Goal: Task Accomplishment & Management: Complete application form

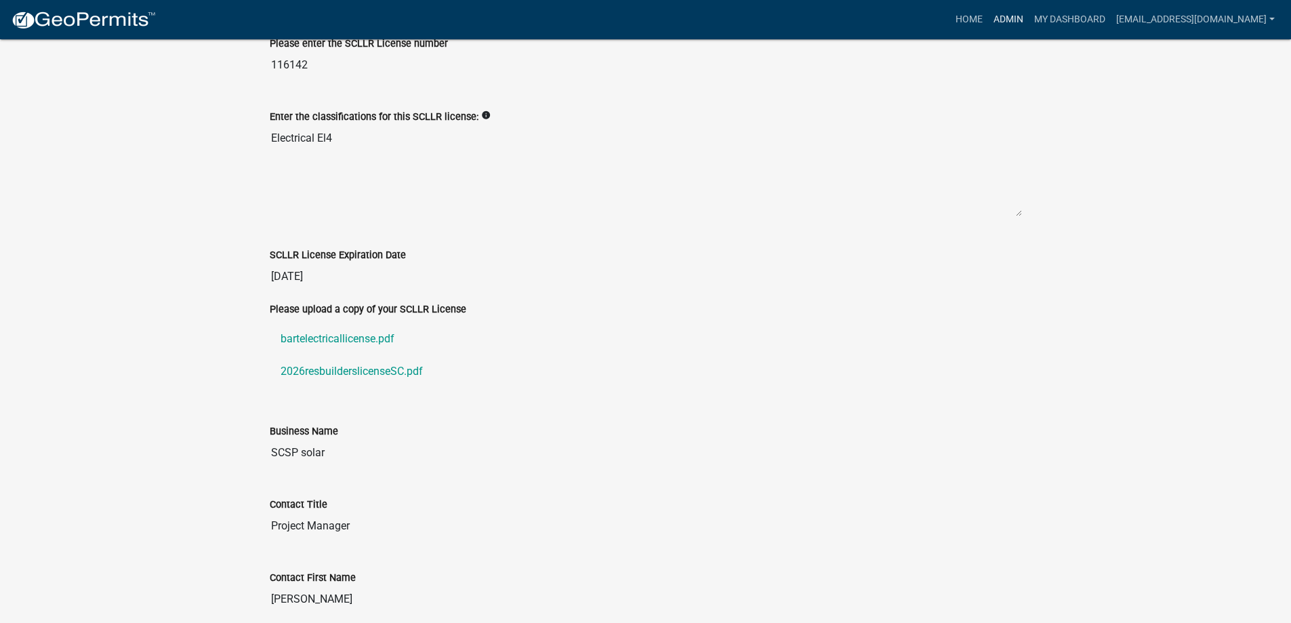
scroll to position [610, 0]
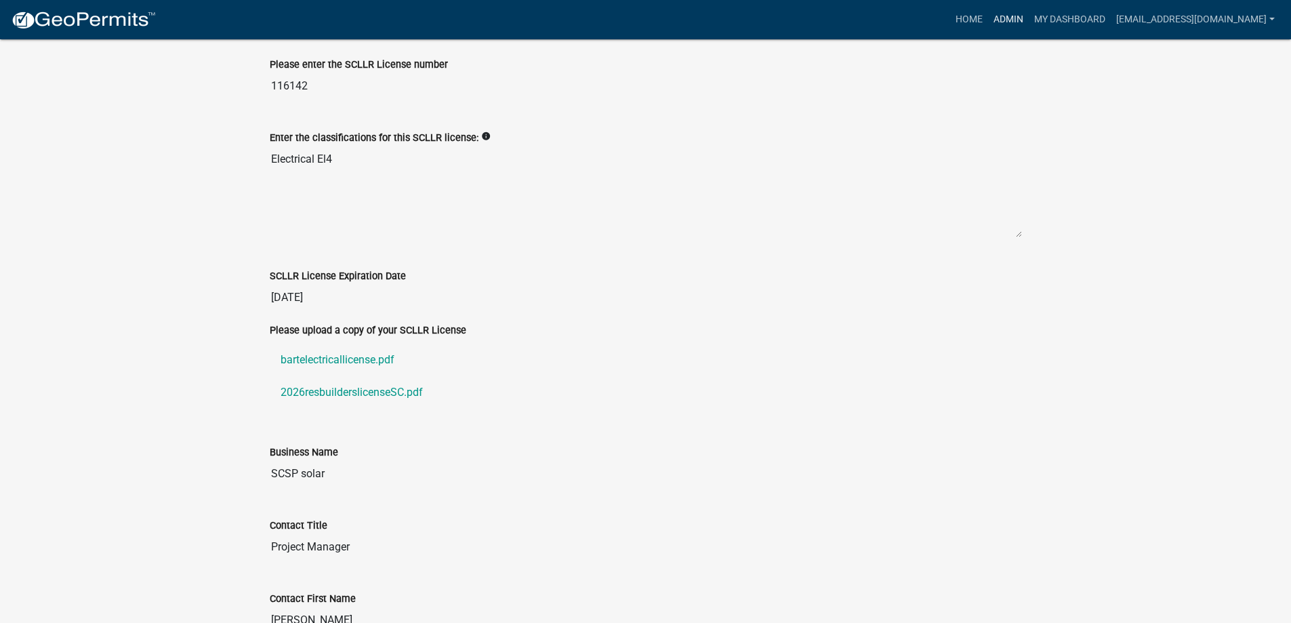
click at [988, 22] on link "Admin" at bounding box center [1008, 20] width 41 height 26
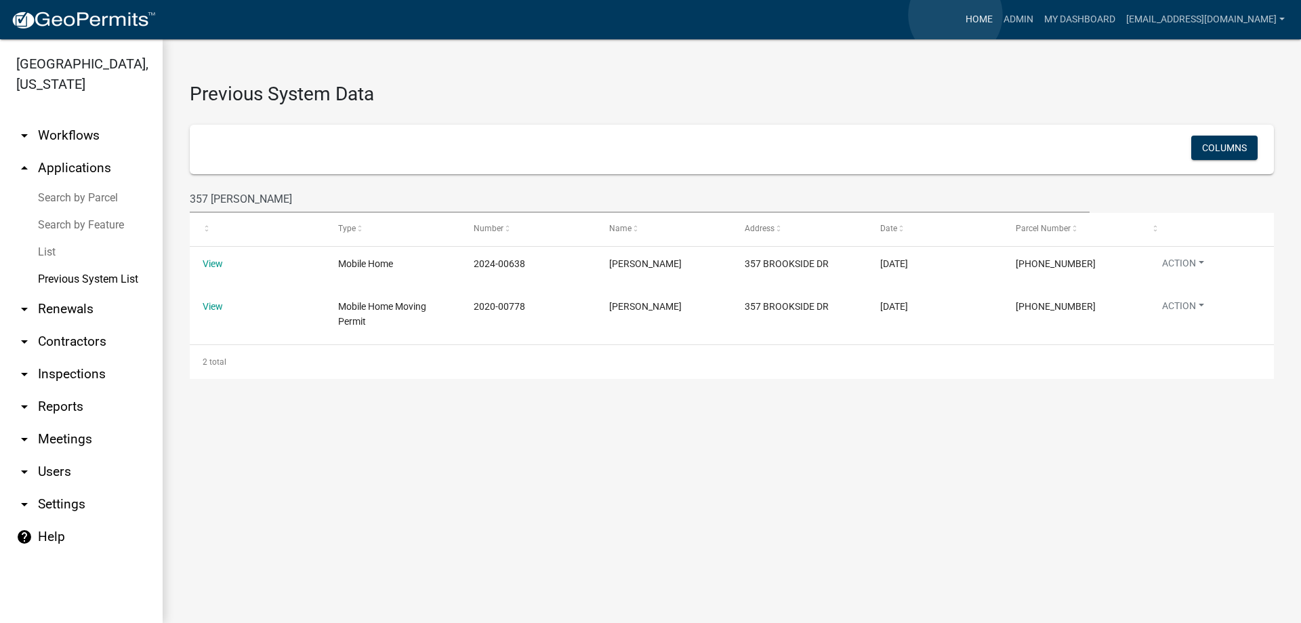
click at [961, 15] on link "Home" at bounding box center [980, 20] width 38 height 26
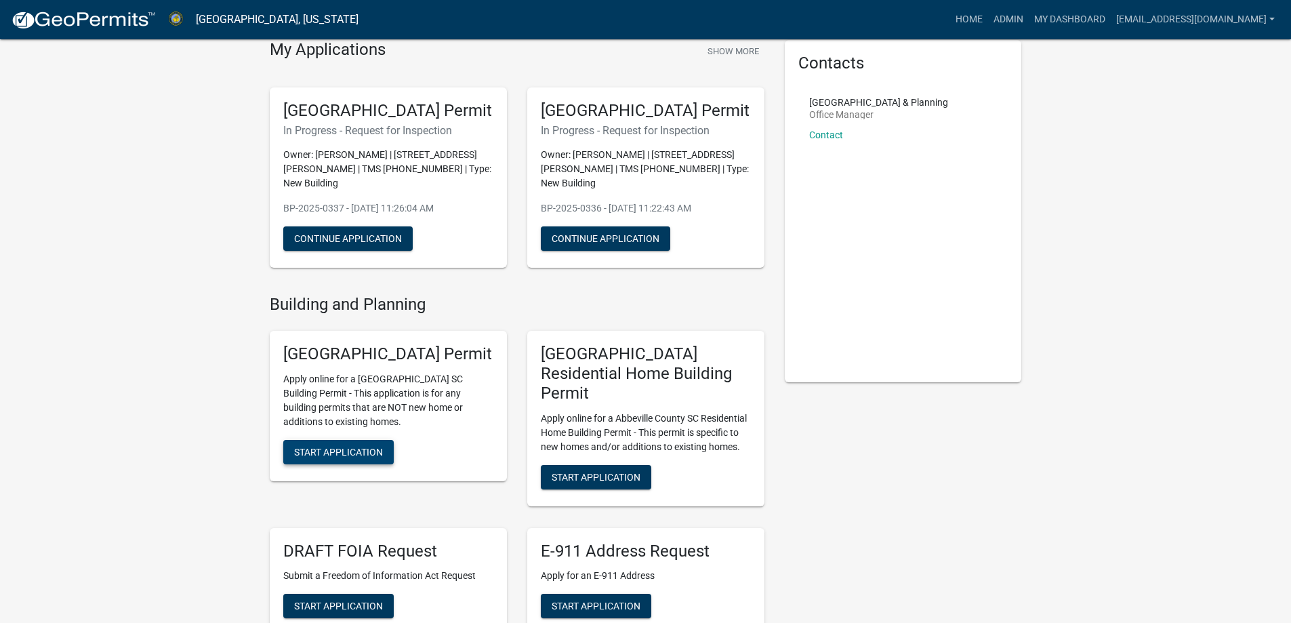
scroll to position [136, 0]
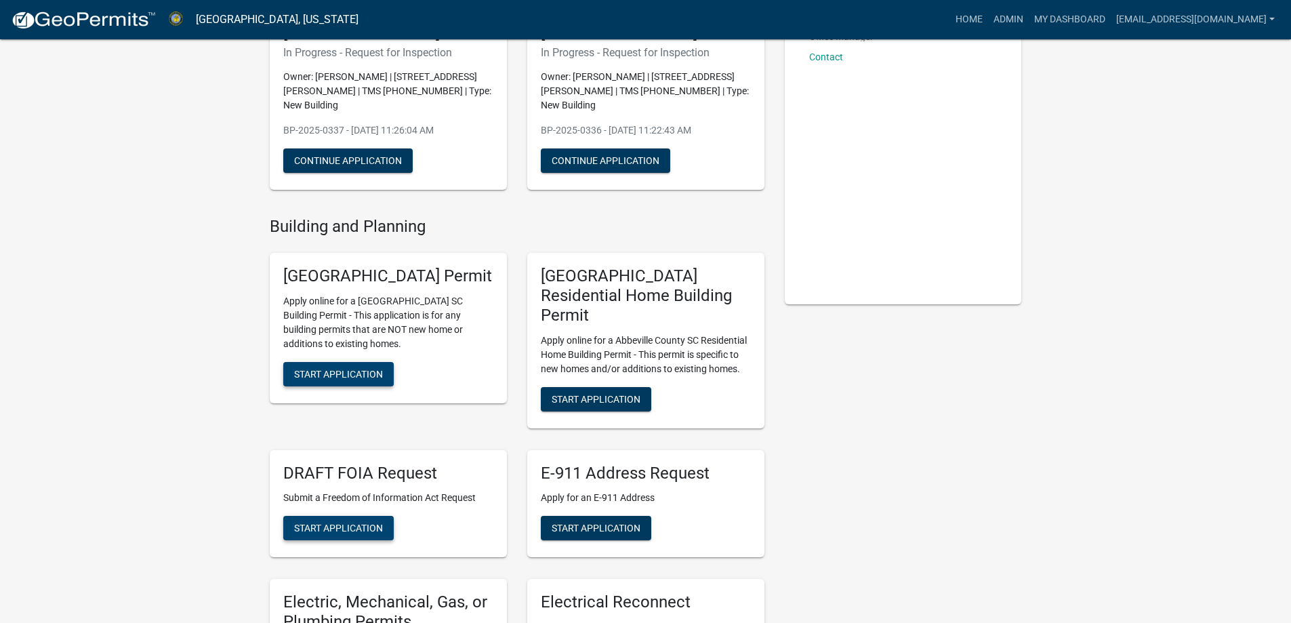
drag, startPoint x: 337, startPoint y: 406, endPoint x: 361, endPoint y: 535, distance: 131.7
click at [361, 535] on div "[GEOGRAPHIC_DATA] Permit Apply online for a [GEOGRAPHIC_DATA] SC Building Permi…" at bounding box center [517, 575] width 515 height 666
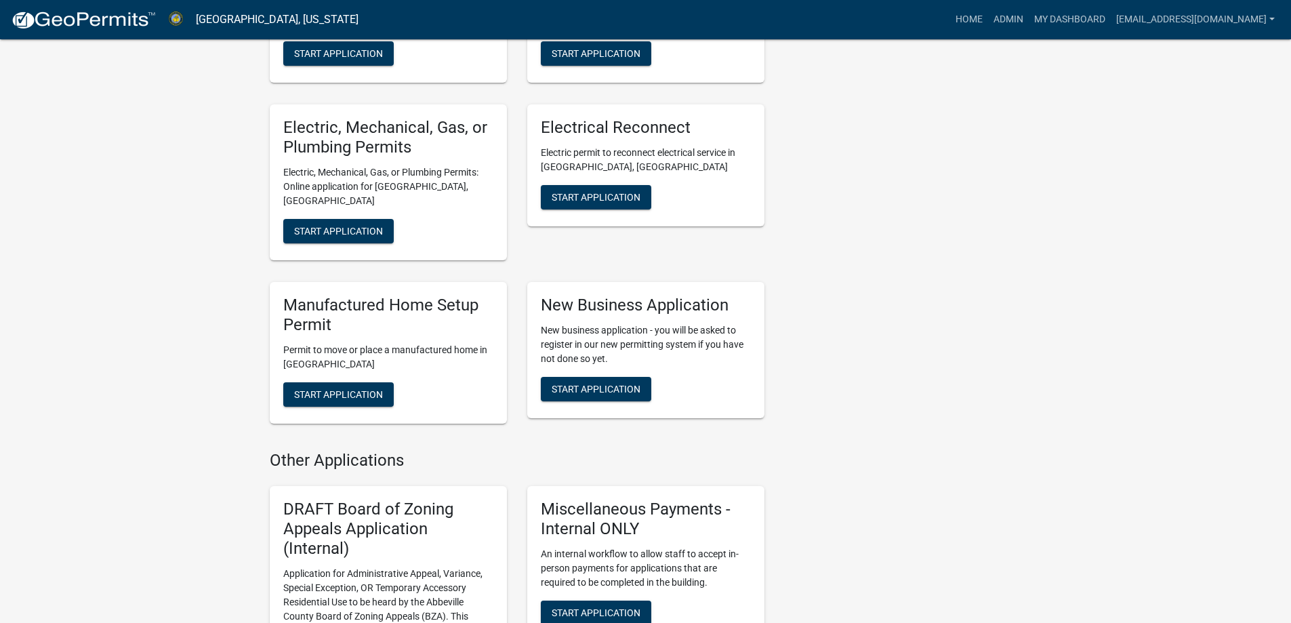
click at [349, 397] on div "Manufactured Home Setup Permit Permit to move or place a manufactured home in […" at bounding box center [388, 353] width 237 height 142
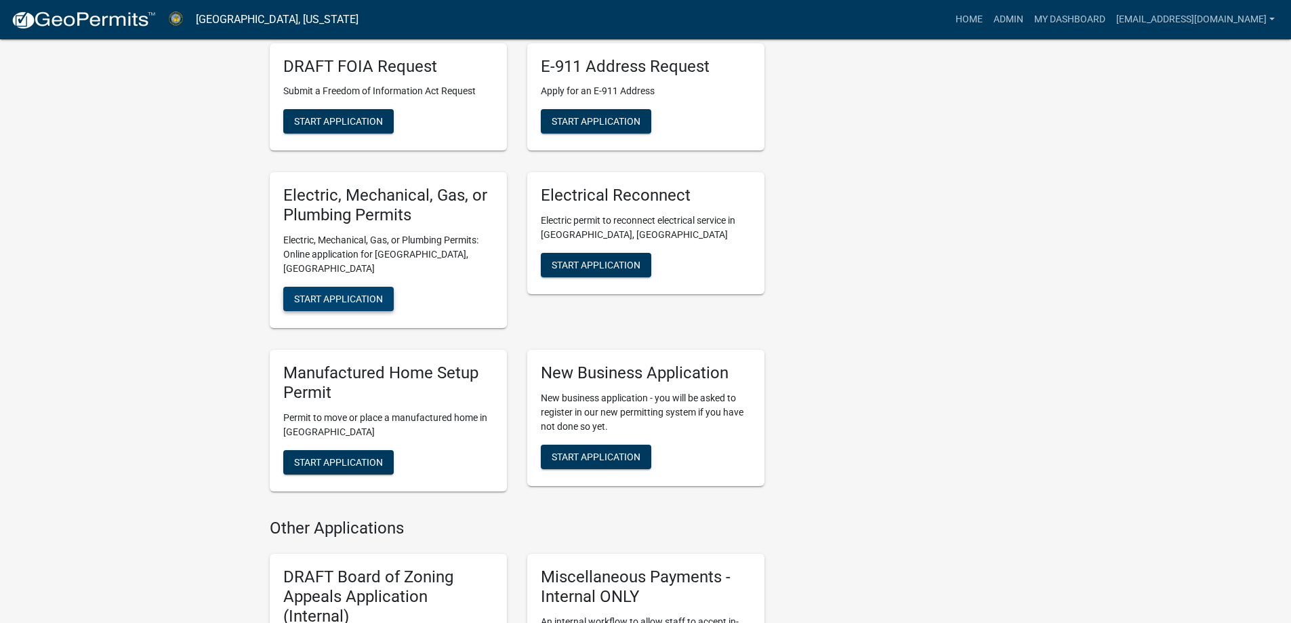
click at [341, 291] on button "Start Application" at bounding box center [338, 299] width 110 height 24
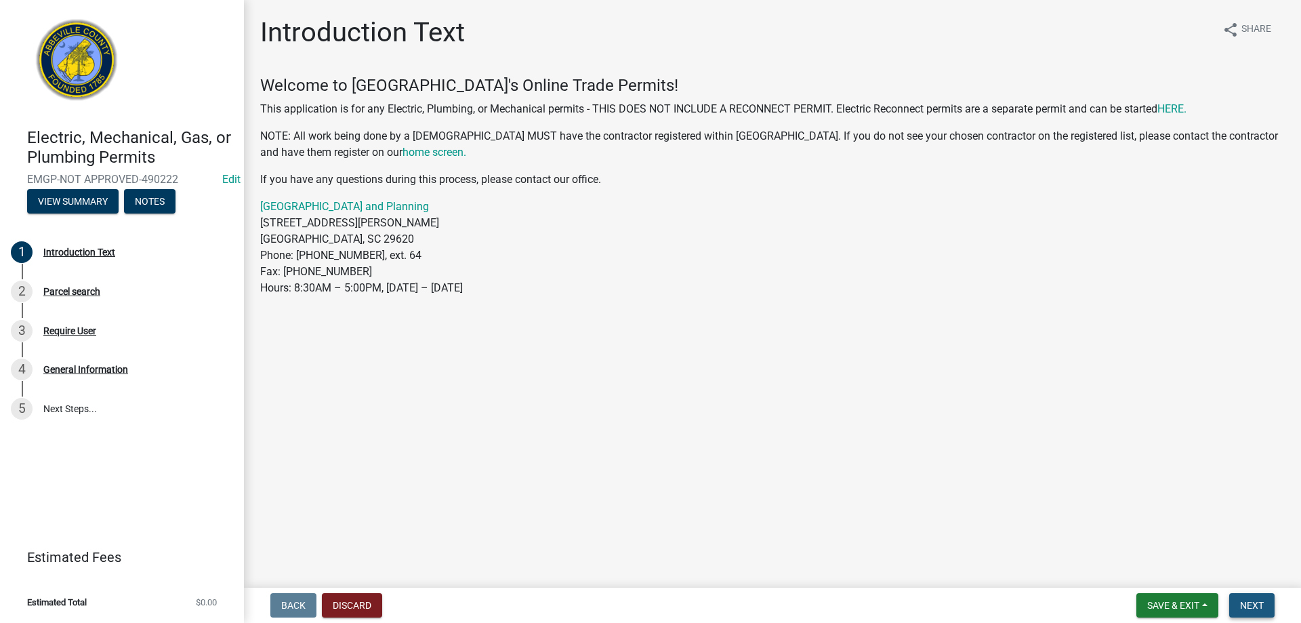
click at [1242, 605] on span "Next" at bounding box center [1252, 605] width 24 height 11
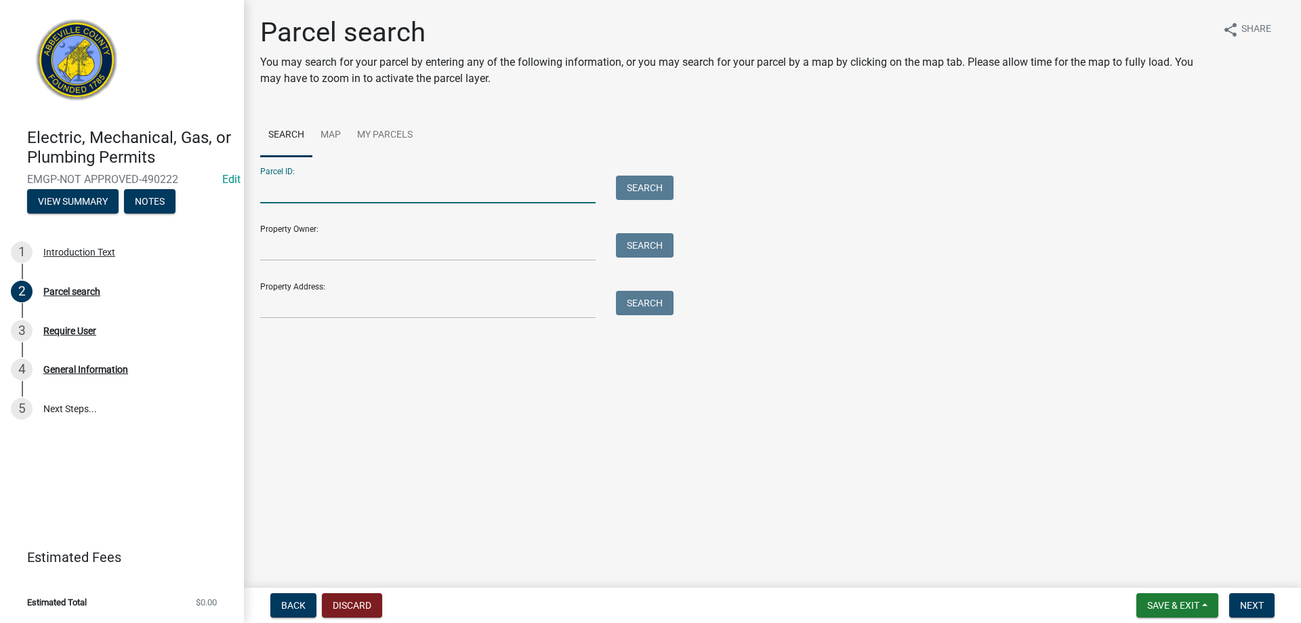
click at [303, 188] on input "Parcel ID:" at bounding box center [428, 190] width 336 height 28
click at [286, 302] on input "Property Address:" at bounding box center [428, 305] width 336 height 28
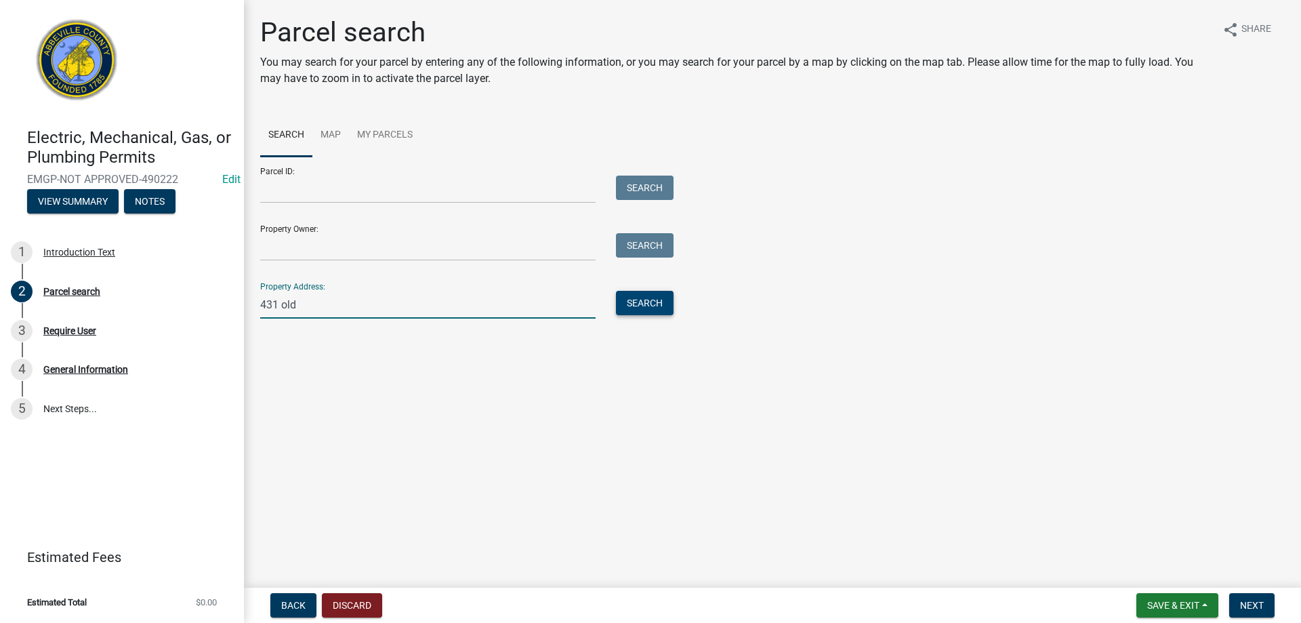
type input "431 old"
click at [655, 307] on button "Search" at bounding box center [645, 303] width 58 height 24
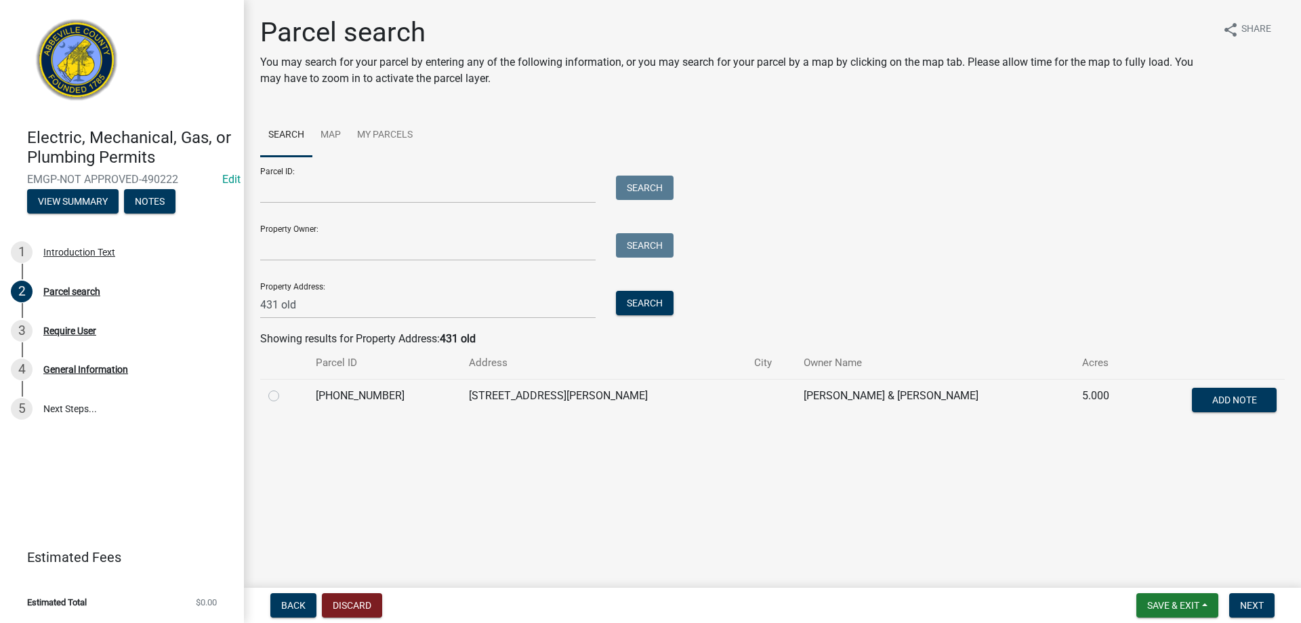
click at [270, 402] on div at bounding box center [283, 396] width 31 height 16
click at [285, 388] on label at bounding box center [285, 388] width 0 height 0
click at [285, 397] on input "radio" at bounding box center [289, 392] width 9 height 9
radio input "true"
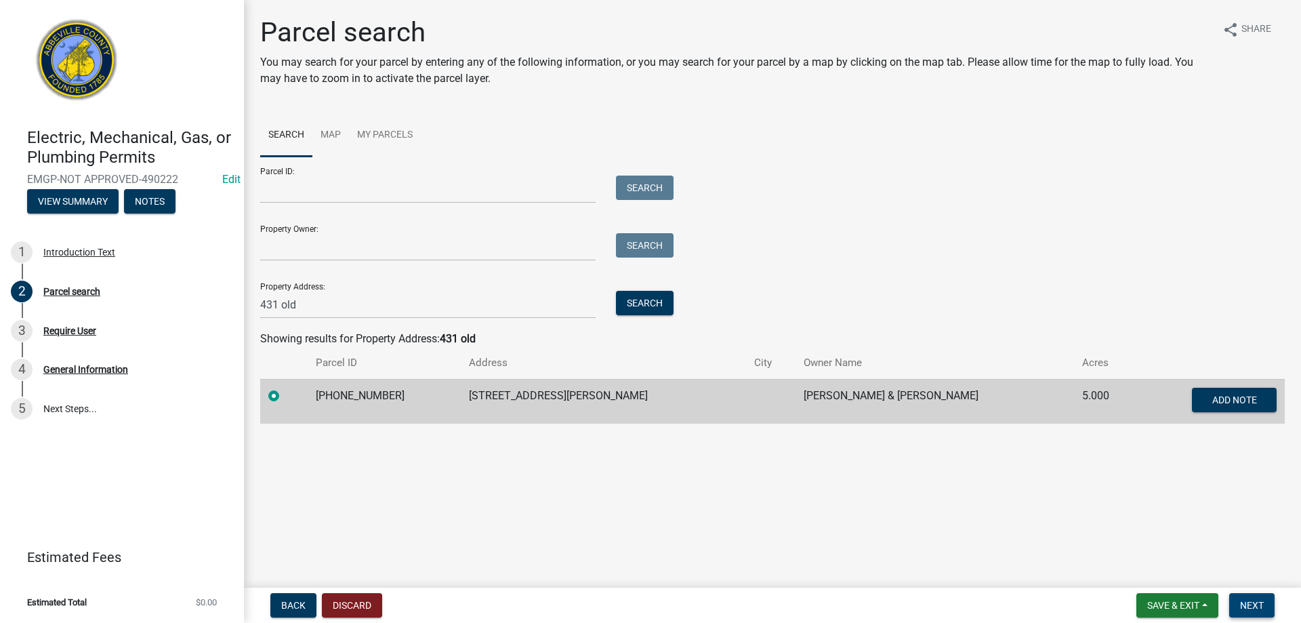
click at [1238, 608] on button "Next" at bounding box center [1252, 605] width 45 height 24
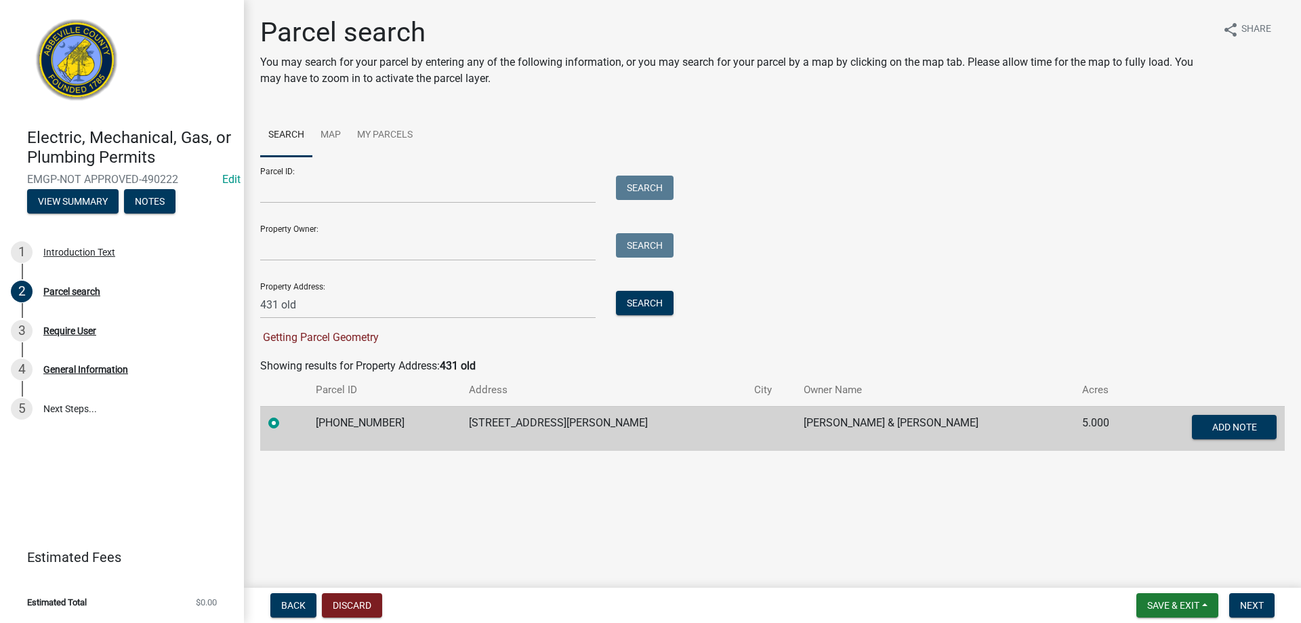
click at [285, 415] on label at bounding box center [285, 415] width 0 height 0
click at [285, 420] on input "radio" at bounding box center [289, 419] width 9 height 9
click at [1257, 604] on span "Next" at bounding box center [1252, 605] width 24 height 11
drag, startPoint x: 393, startPoint y: 425, endPoint x: 317, endPoint y: 411, distance: 77.9
click at [317, 411] on td "[PHONE_NUMBER]" at bounding box center [384, 428] width 153 height 45
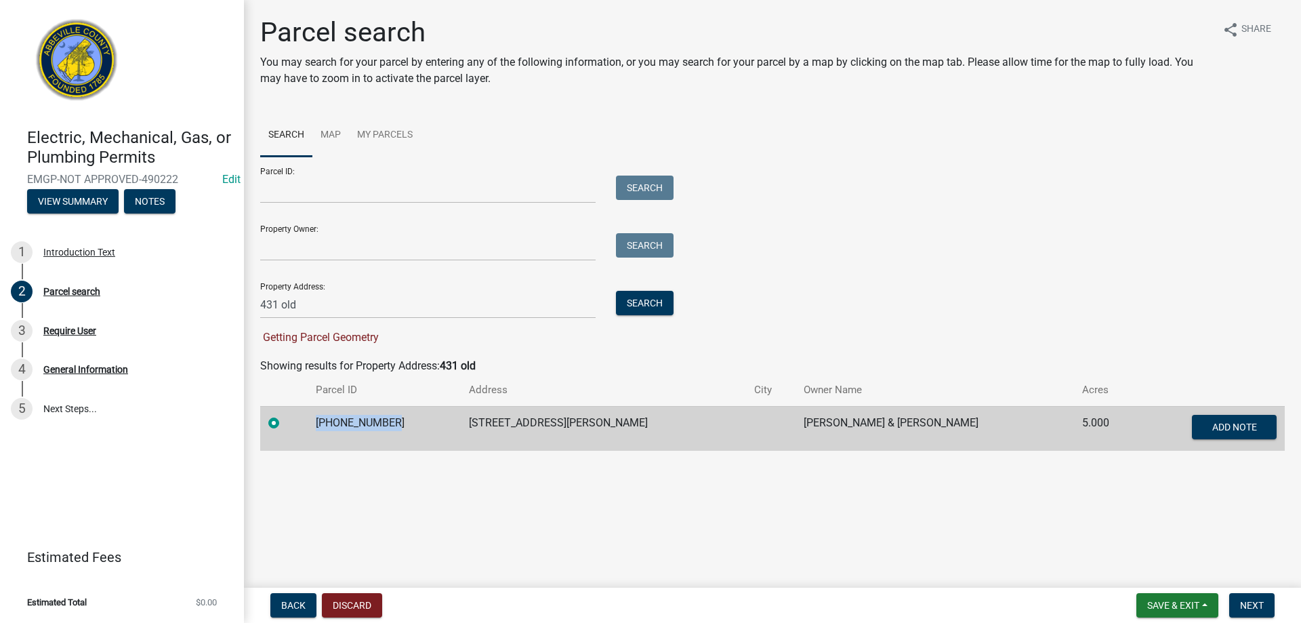
copy td "[PHONE_NUMBER]"
click at [352, 185] on input "Parcel ID:" at bounding box center [428, 190] width 336 height 28
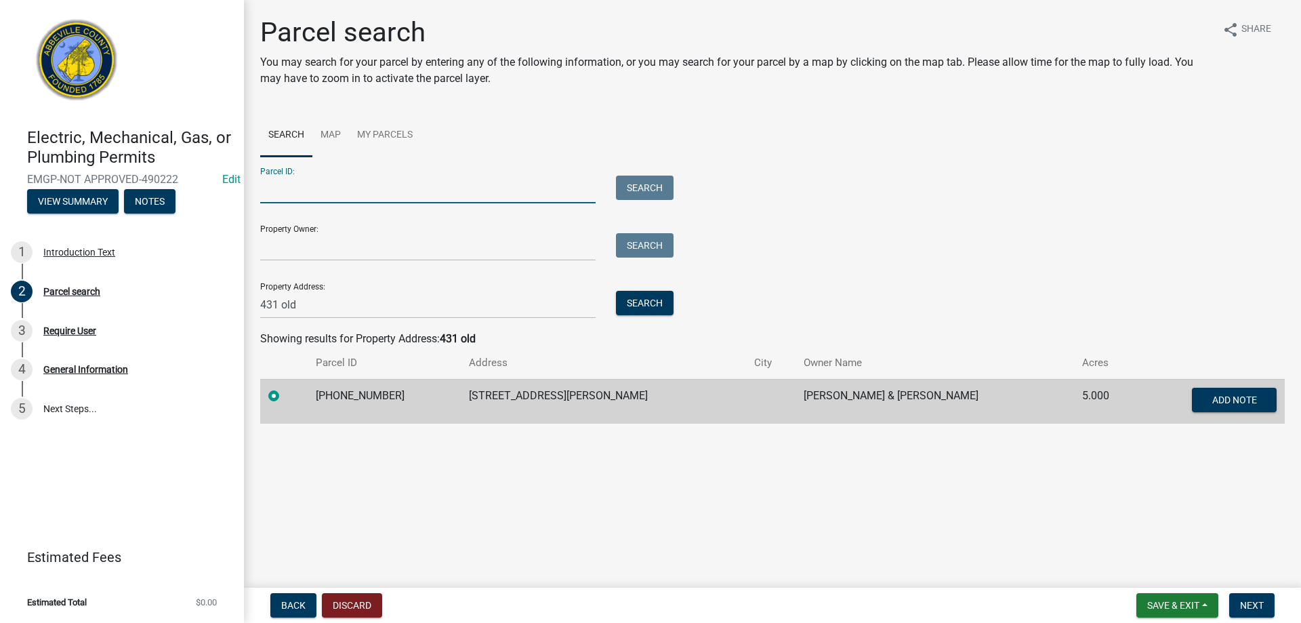
paste input "[PHONE_NUMBER]"
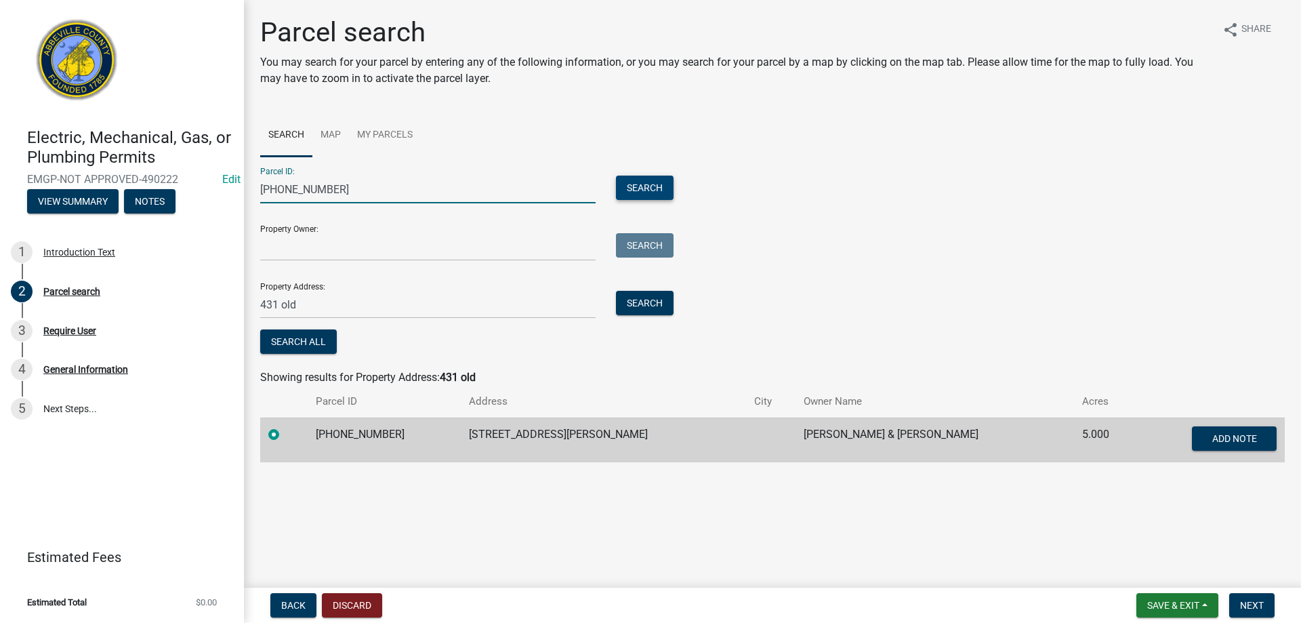
type input "[PHONE_NUMBER]"
click at [622, 193] on button "Search" at bounding box center [645, 188] width 58 height 24
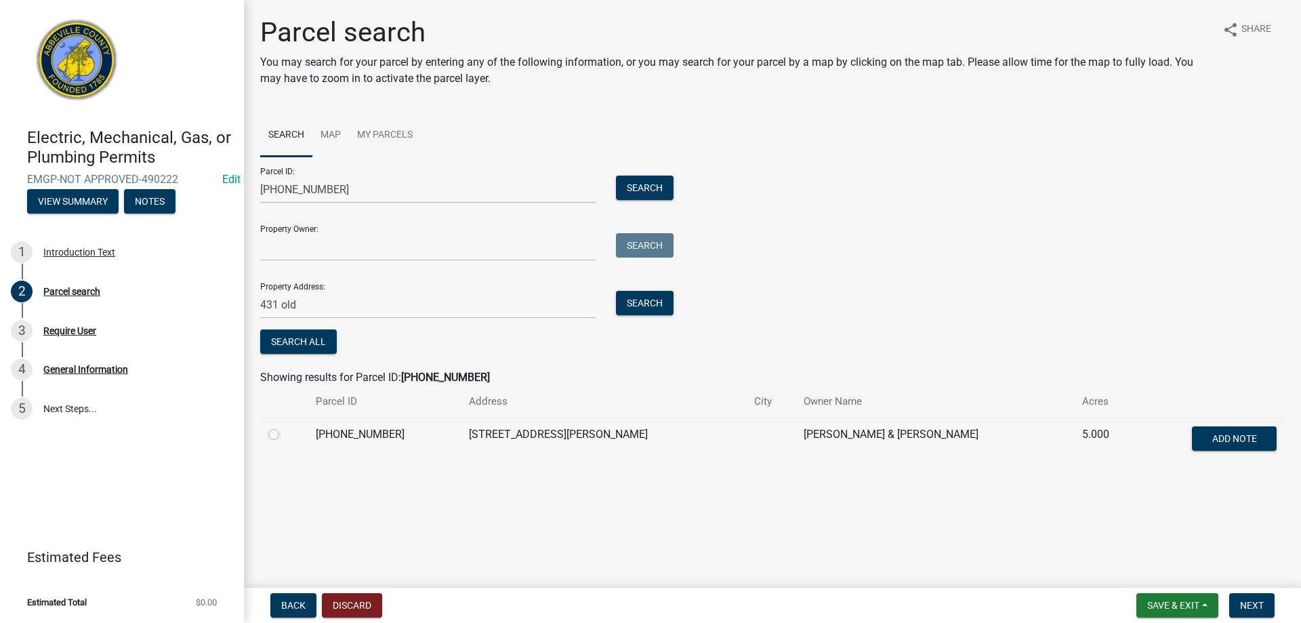
click at [285, 426] on label at bounding box center [285, 426] width 0 height 0
click at [285, 435] on input "radio" at bounding box center [289, 430] width 9 height 9
radio input "true"
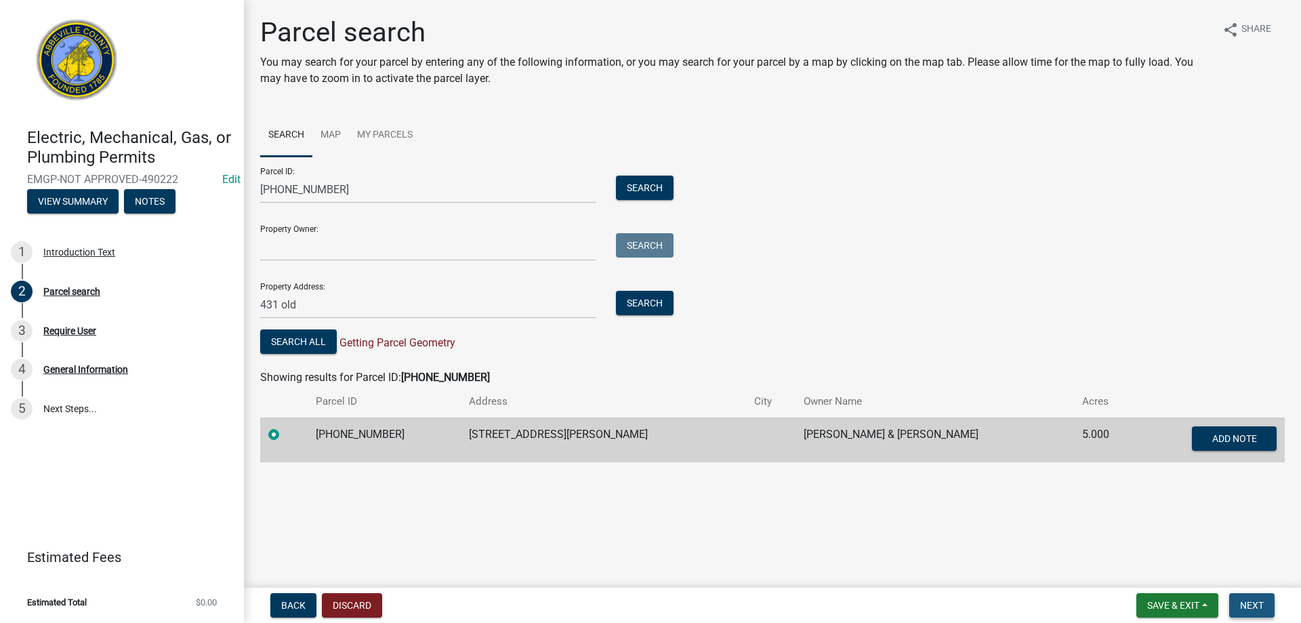
click at [1245, 601] on span "Next" at bounding box center [1252, 605] width 24 height 11
click at [1165, 609] on span "Save & Exit" at bounding box center [1174, 605] width 52 height 11
click at [1167, 573] on button "Save & Exit" at bounding box center [1164, 570] width 108 height 33
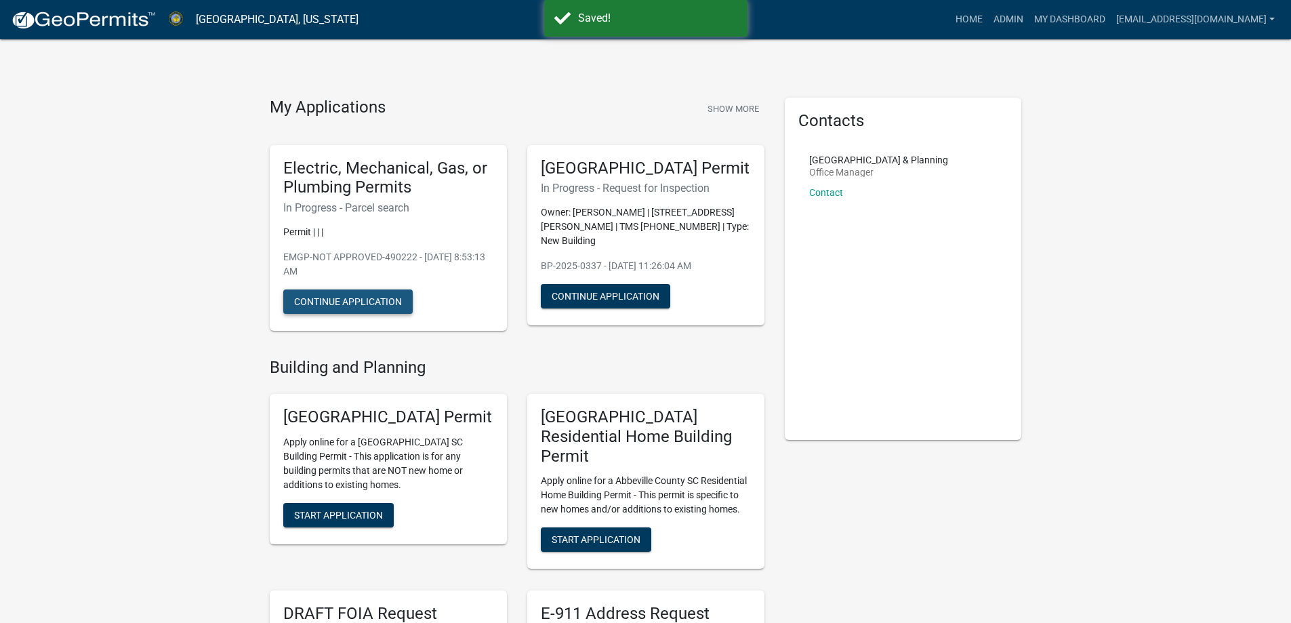
click at [358, 298] on button "Continue Application" at bounding box center [347, 301] width 129 height 24
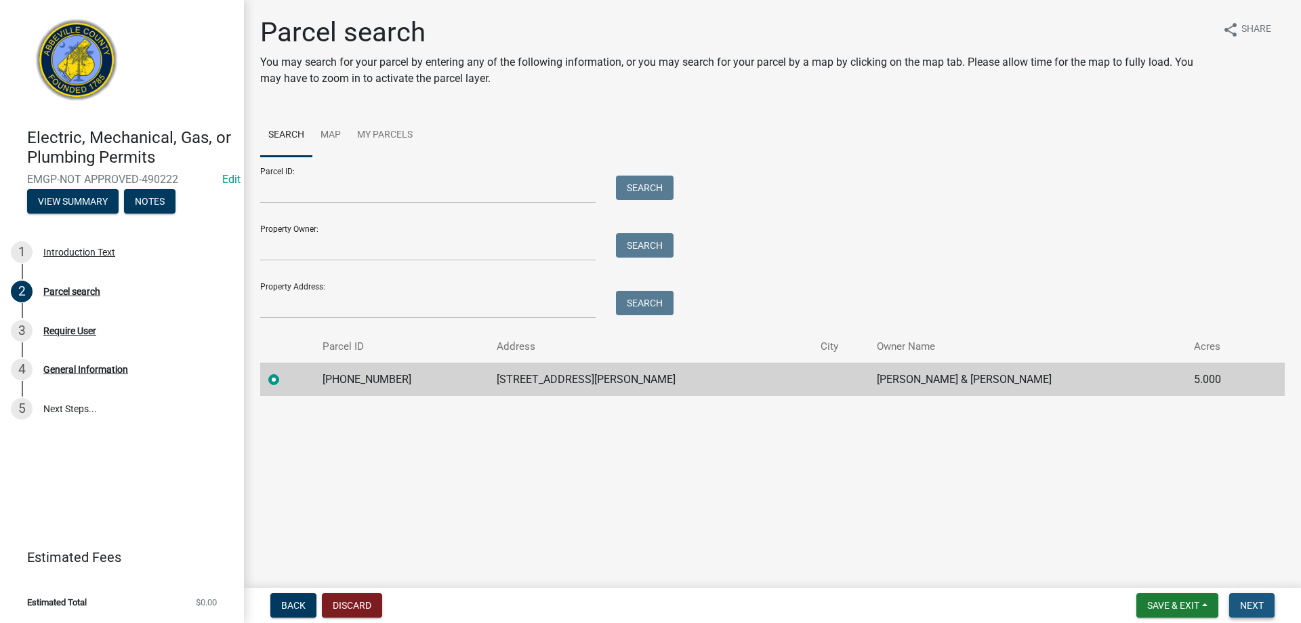
click at [1253, 601] on span "Next" at bounding box center [1252, 605] width 24 height 11
click at [1234, 601] on button "Next" at bounding box center [1252, 605] width 45 height 24
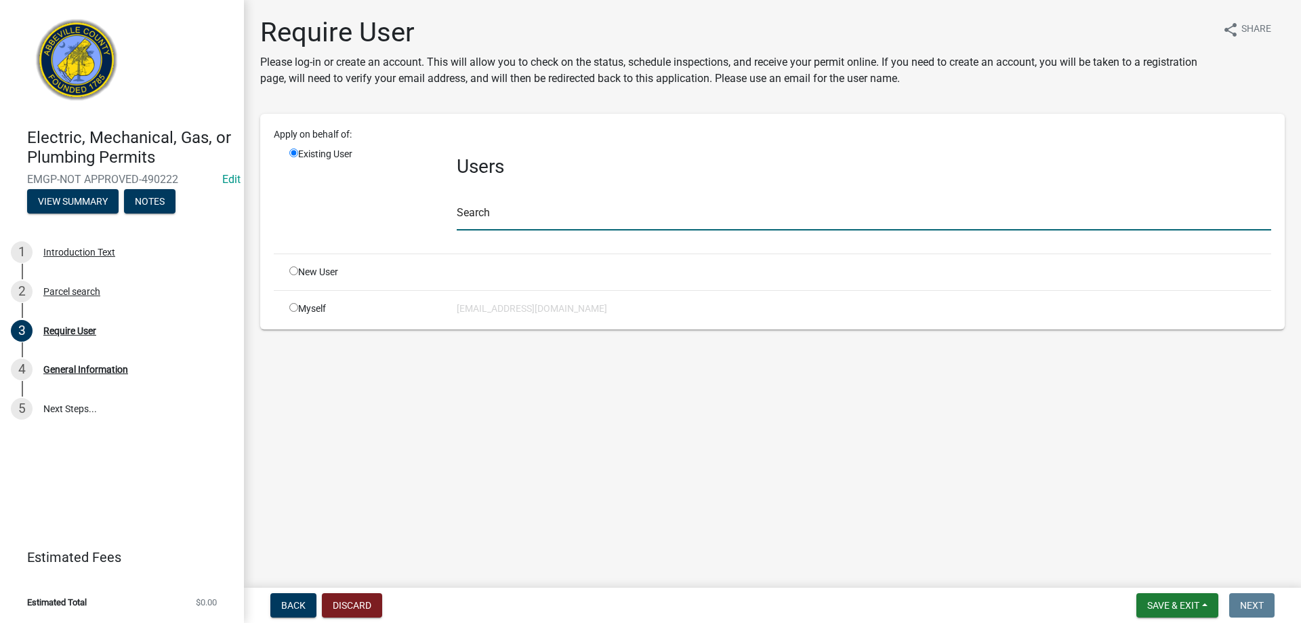
click at [500, 220] on input "text" at bounding box center [864, 217] width 815 height 28
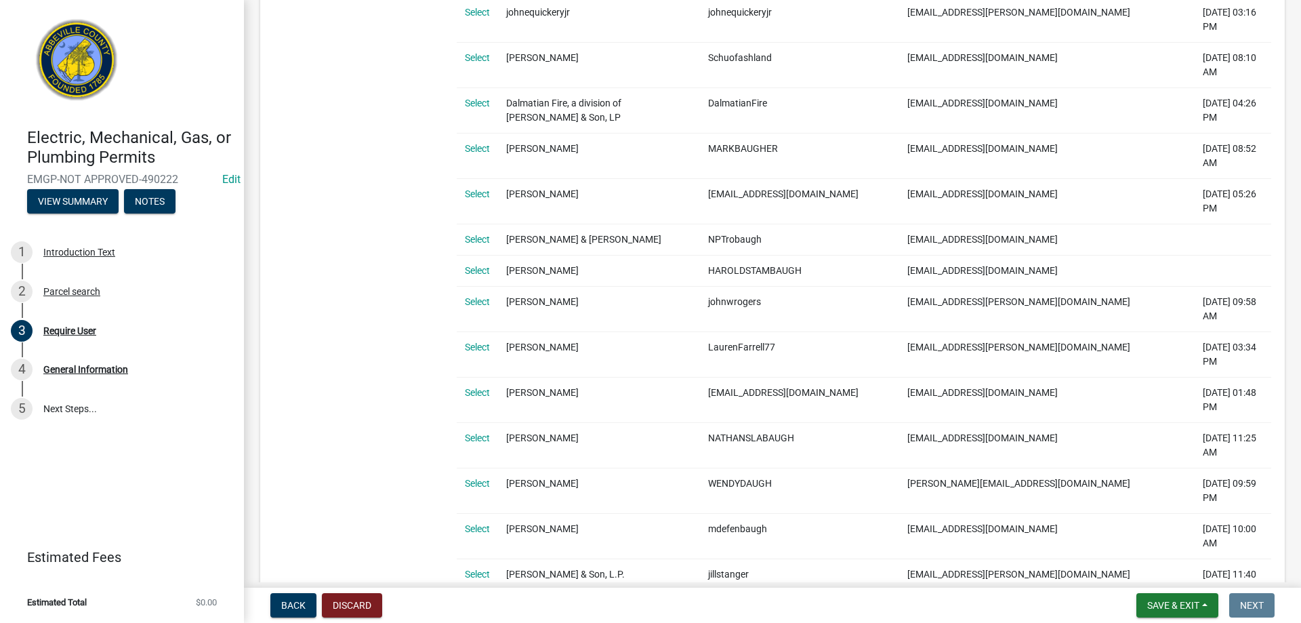
scroll to position [1085, 0]
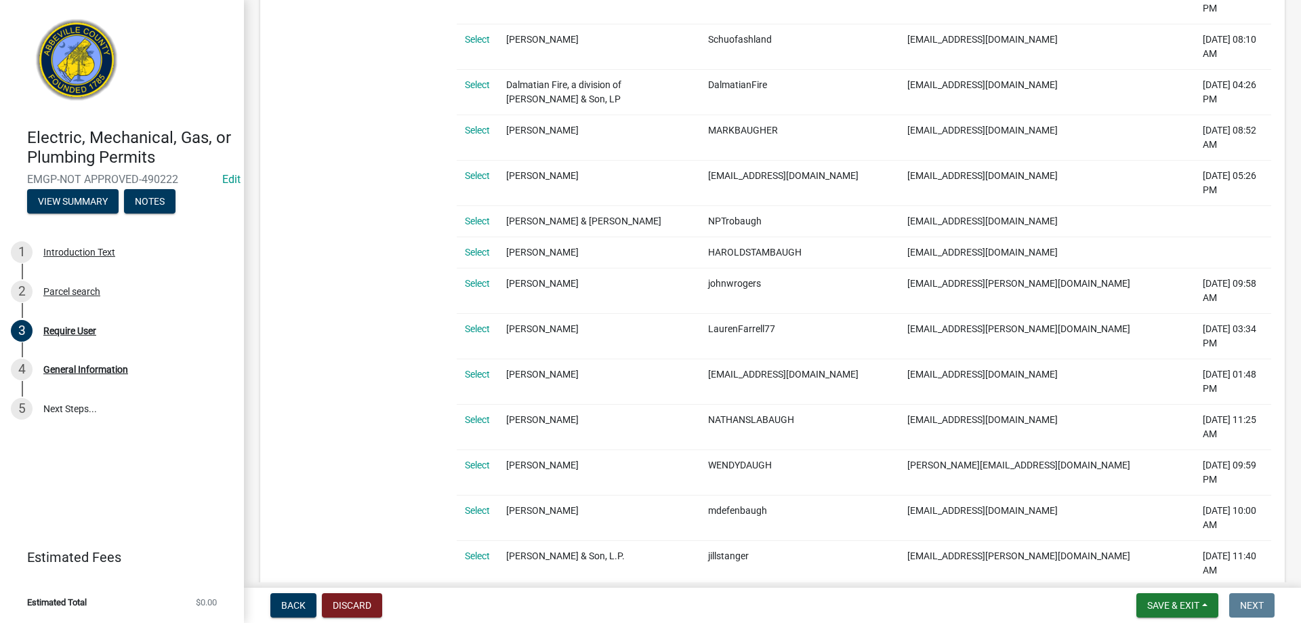
type input "[PERSON_NAME]"
click at [465, 596] on link "Select" at bounding box center [477, 601] width 25 height 11
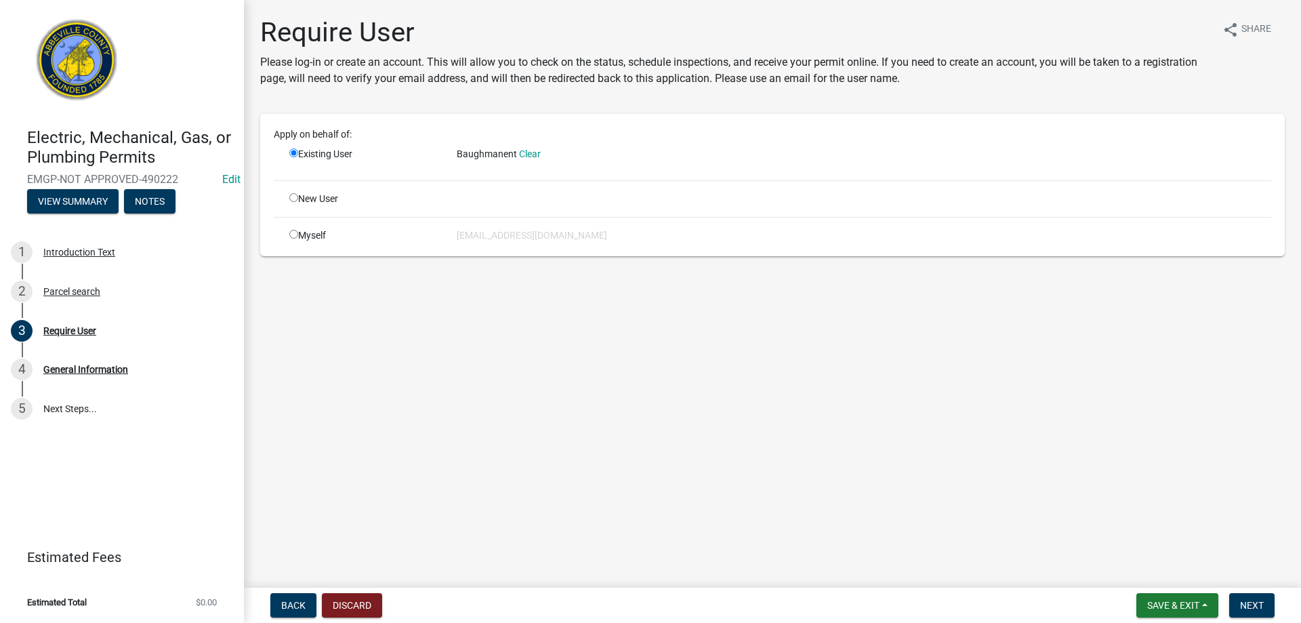
scroll to position [0, 0]
click at [1260, 611] on button "Next" at bounding box center [1252, 605] width 45 height 24
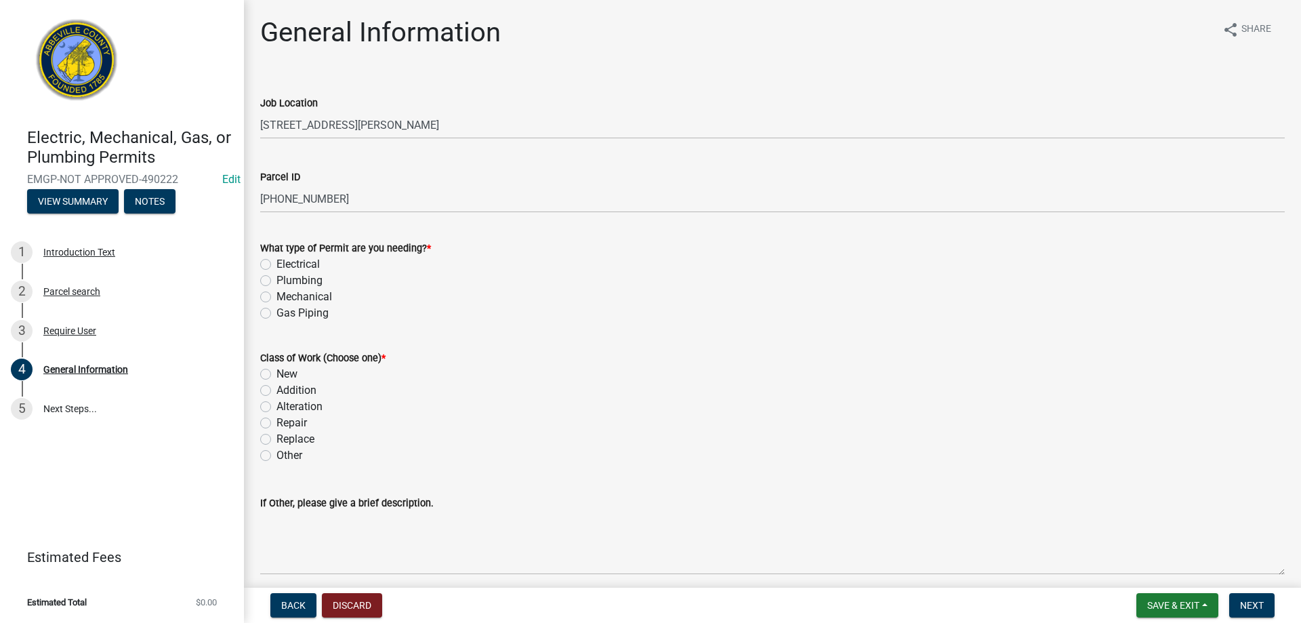
click at [277, 266] on label "Electrical" at bounding box center [298, 264] width 43 height 16
click at [277, 265] on input "Electrical" at bounding box center [281, 260] width 9 height 9
radio input "true"
click at [277, 408] on label "Alteration" at bounding box center [300, 407] width 46 height 16
click at [277, 407] on input "Alteration" at bounding box center [281, 403] width 9 height 9
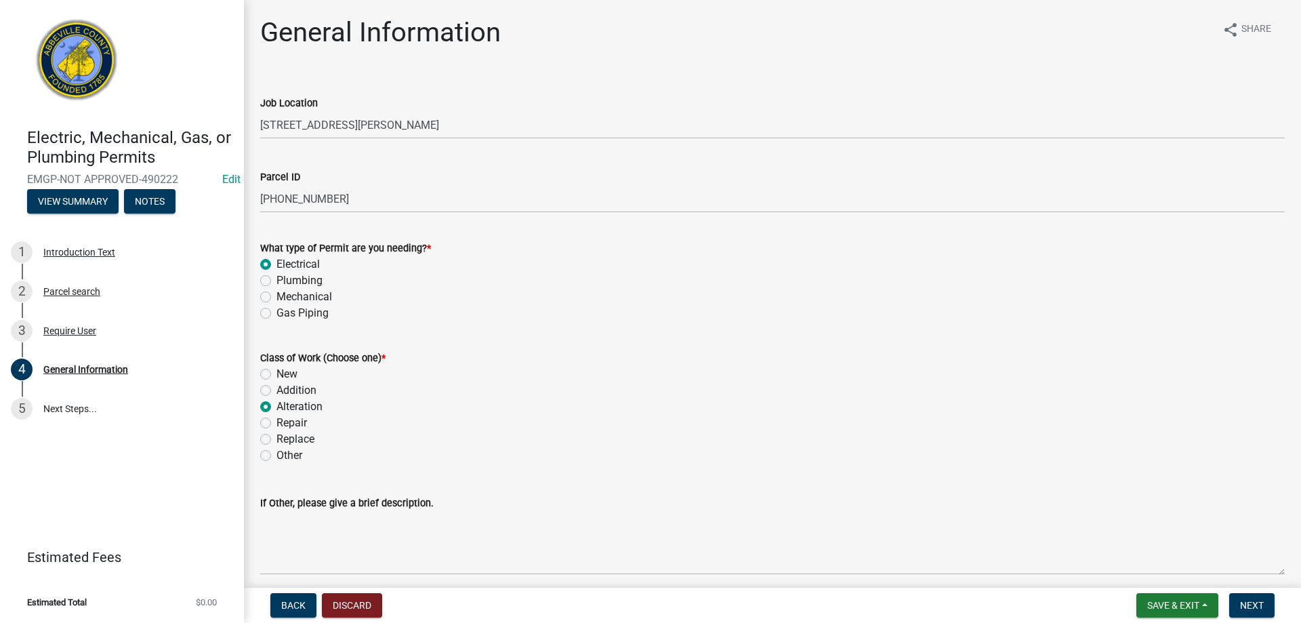
radio input "true"
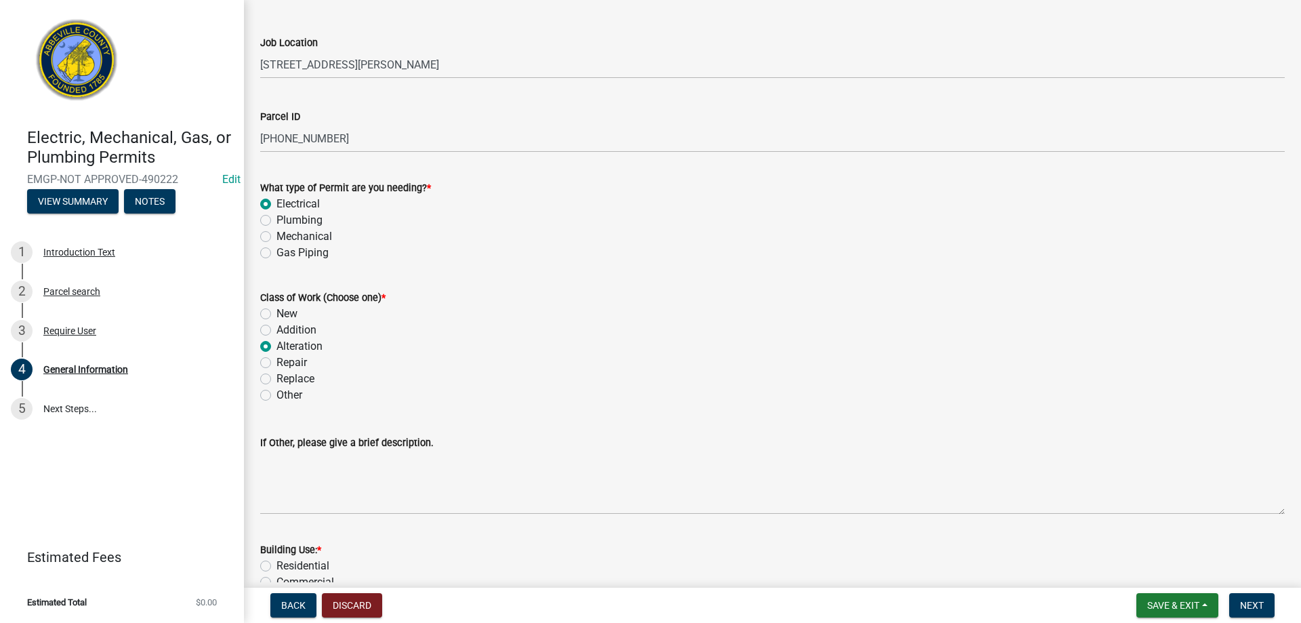
scroll to position [203, 0]
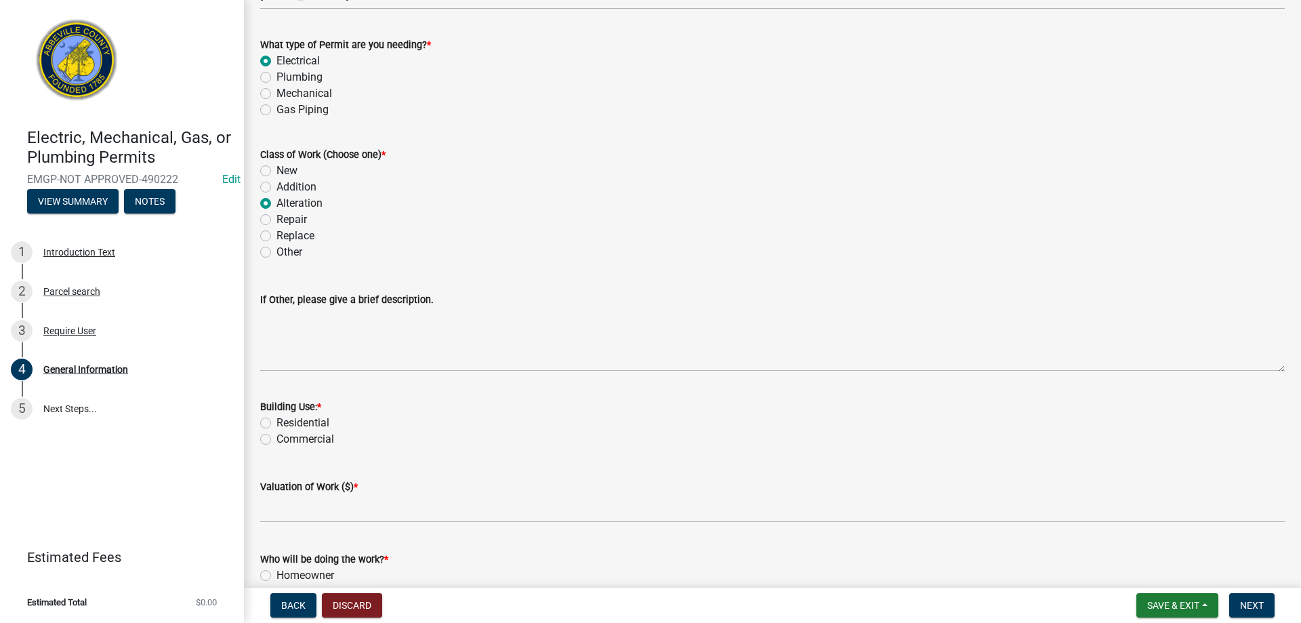
click at [277, 422] on label "Residential" at bounding box center [303, 423] width 53 height 16
click at [277, 422] on input "Residential" at bounding box center [281, 419] width 9 height 9
radio input "true"
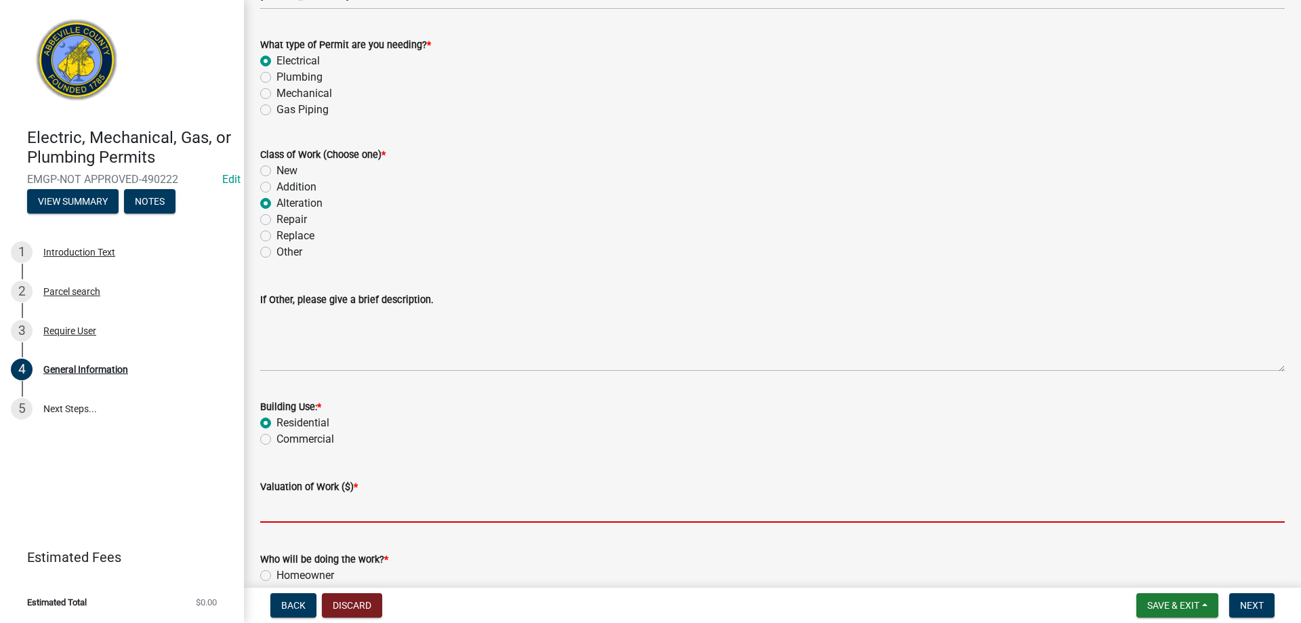
click at [296, 510] on input "text" at bounding box center [772, 509] width 1025 height 28
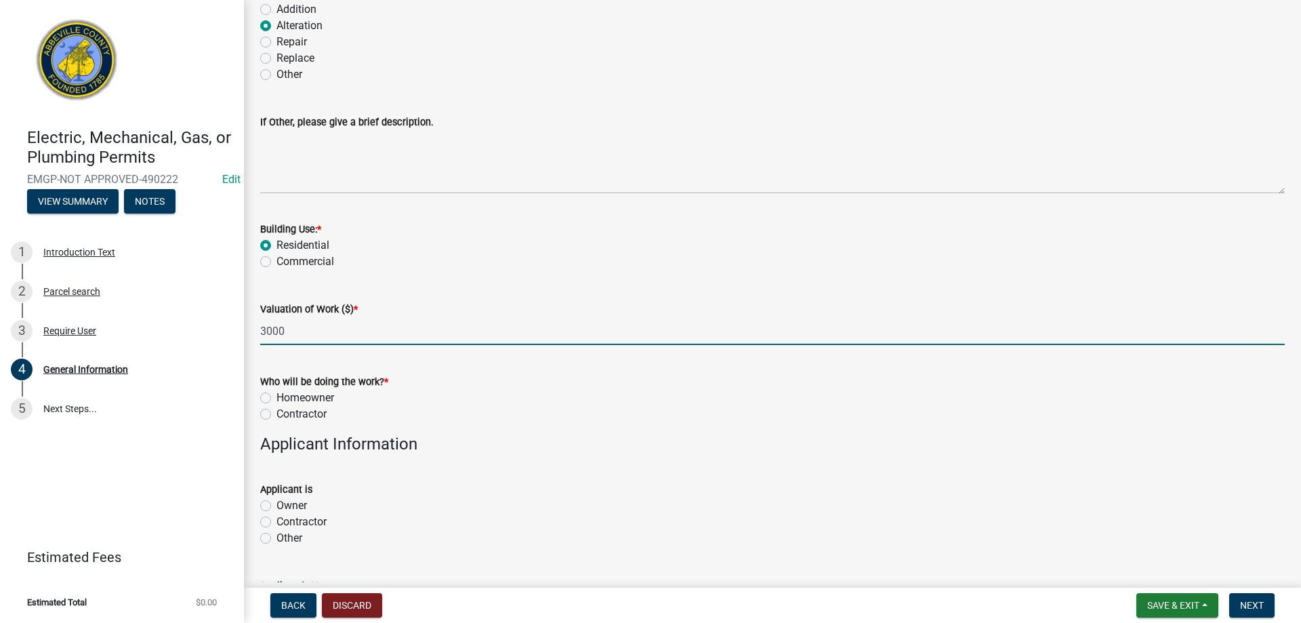
scroll to position [474, 0]
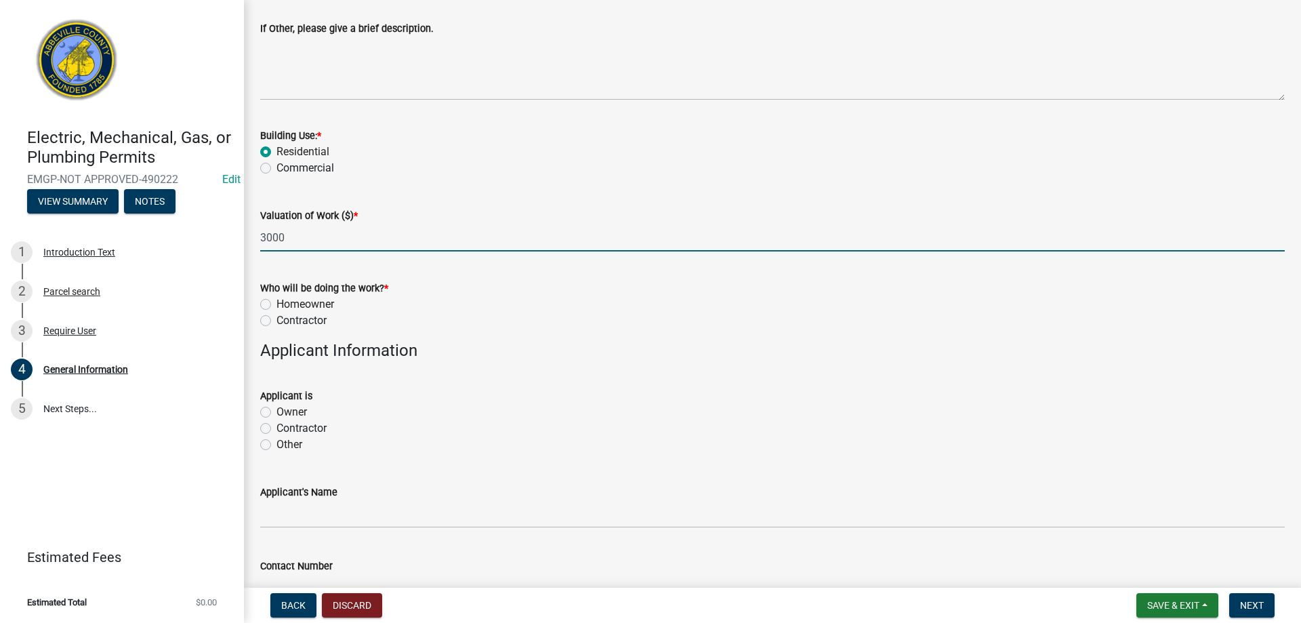
type input "3000"
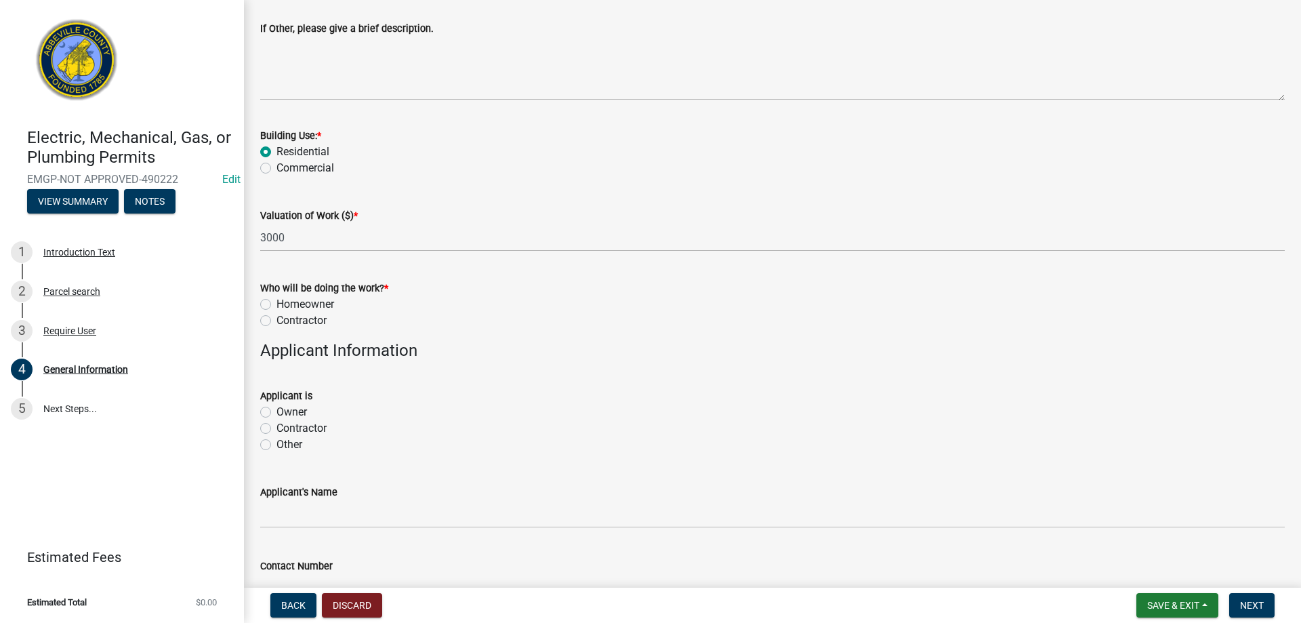
click at [277, 315] on label "Contractor" at bounding box center [302, 320] width 50 height 16
click at [277, 315] on input "Contractor" at bounding box center [281, 316] width 9 height 9
radio input "true"
click at [277, 428] on label "Contractor" at bounding box center [302, 428] width 50 height 16
click at [277, 428] on input "Contractor" at bounding box center [281, 424] width 9 height 9
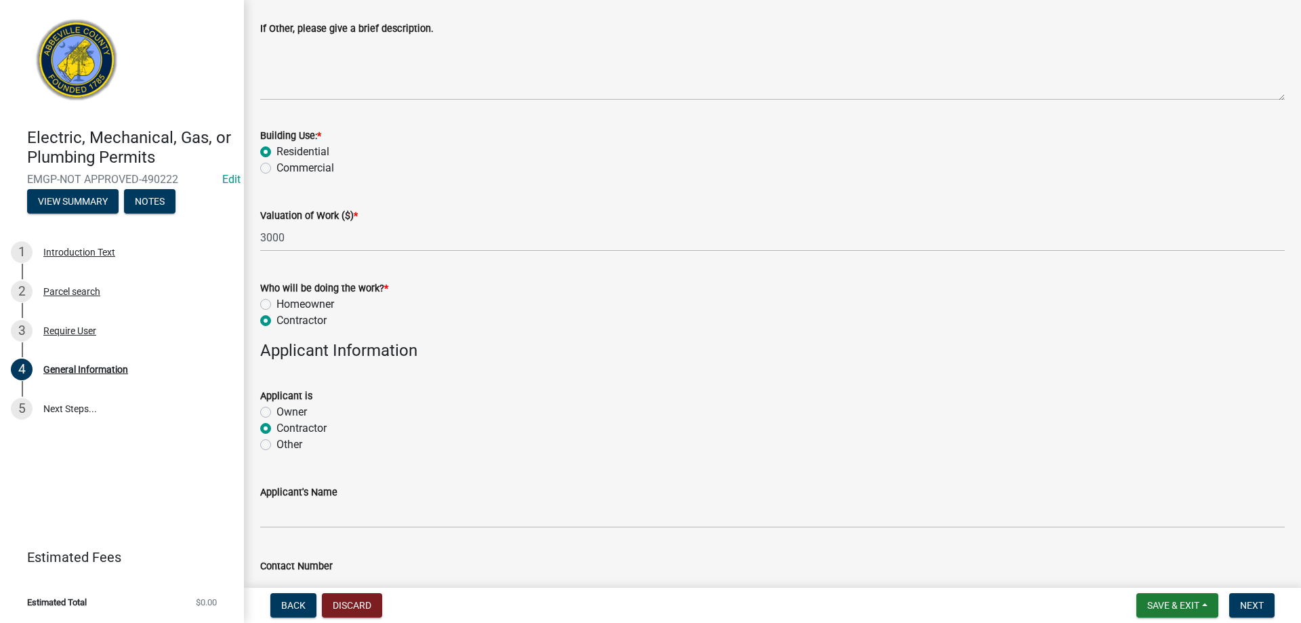
radio input "true"
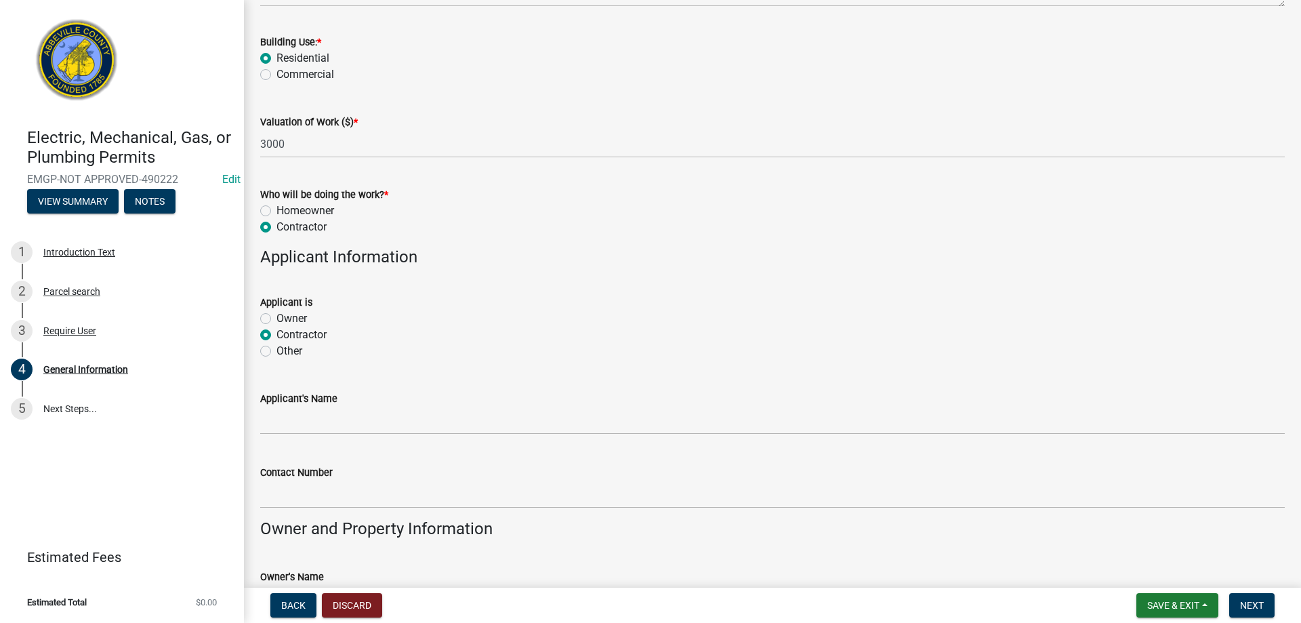
scroll to position [610, 0]
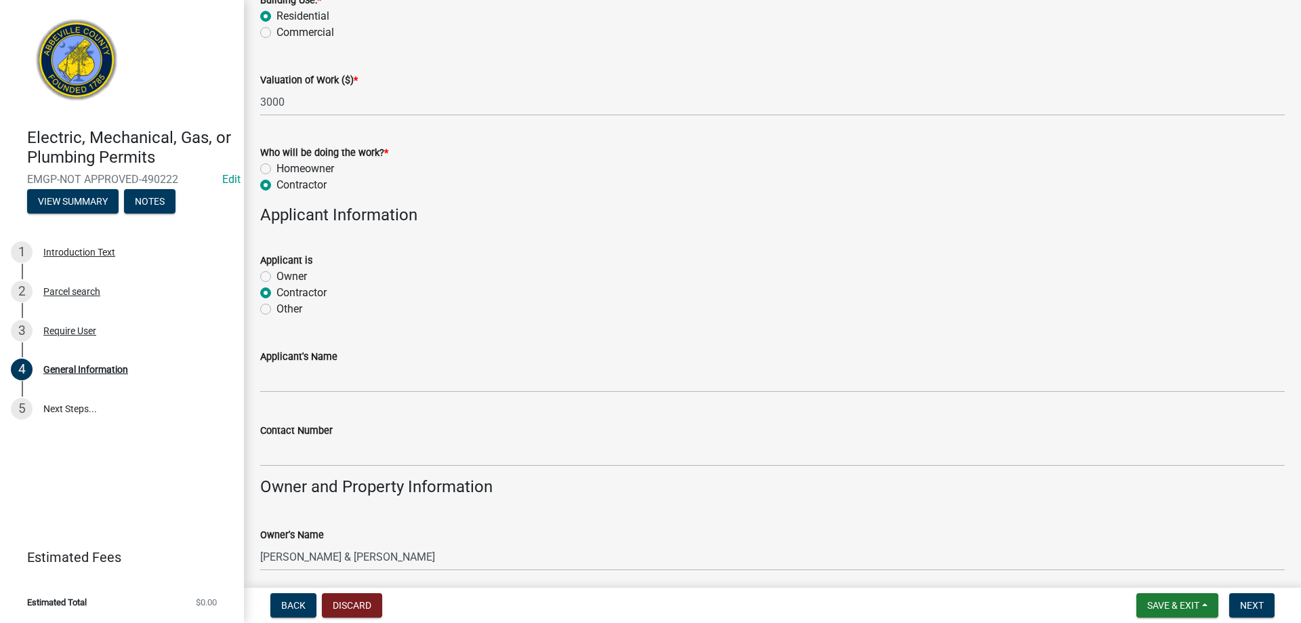
click at [315, 399] on wm-data-entity-input "Applicant's Name" at bounding box center [772, 366] width 1025 height 74
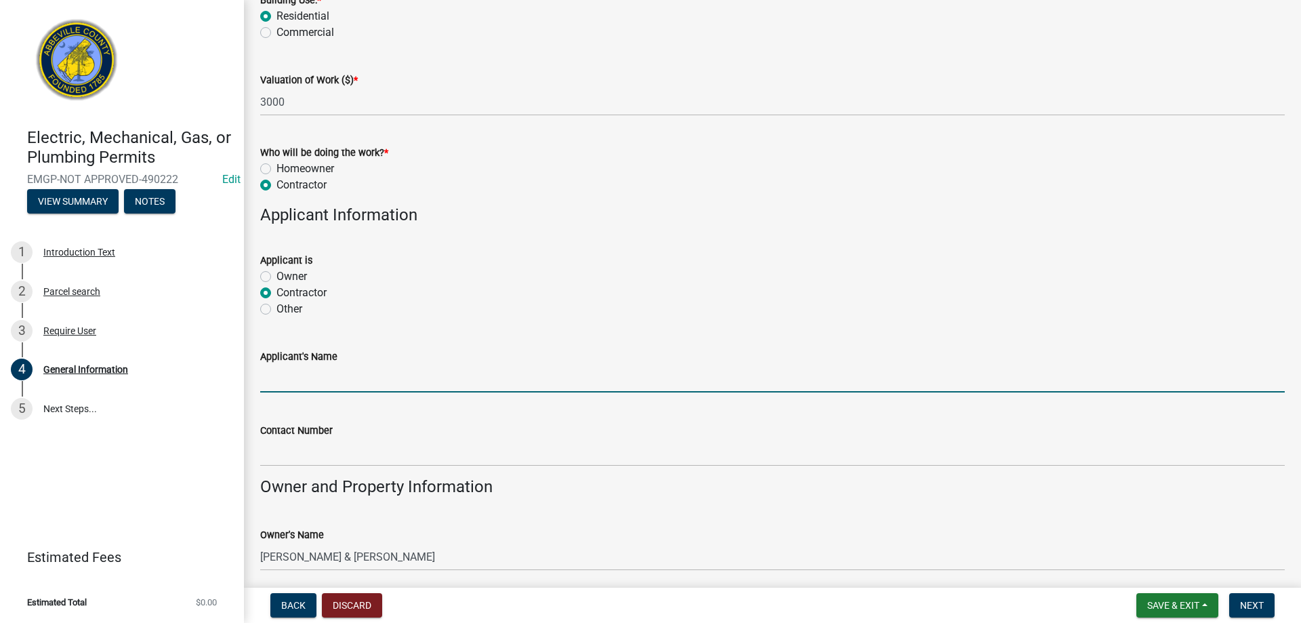
click at [315, 385] on input "Applicant's Name" at bounding box center [772, 379] width 1025 height 28
drag, startPoint x: 494, startPoint y: 383, endPoint x: 390, endPoint y: 379, distance: 104.5
click at [390, 379] on input "[PERSON_NAME] Enterprises Inc, [PERSON_NAME]" at bounding box center [772, 379] width 1025 height 28
type input "[PERSON_NAME] Enterprises Inc,"
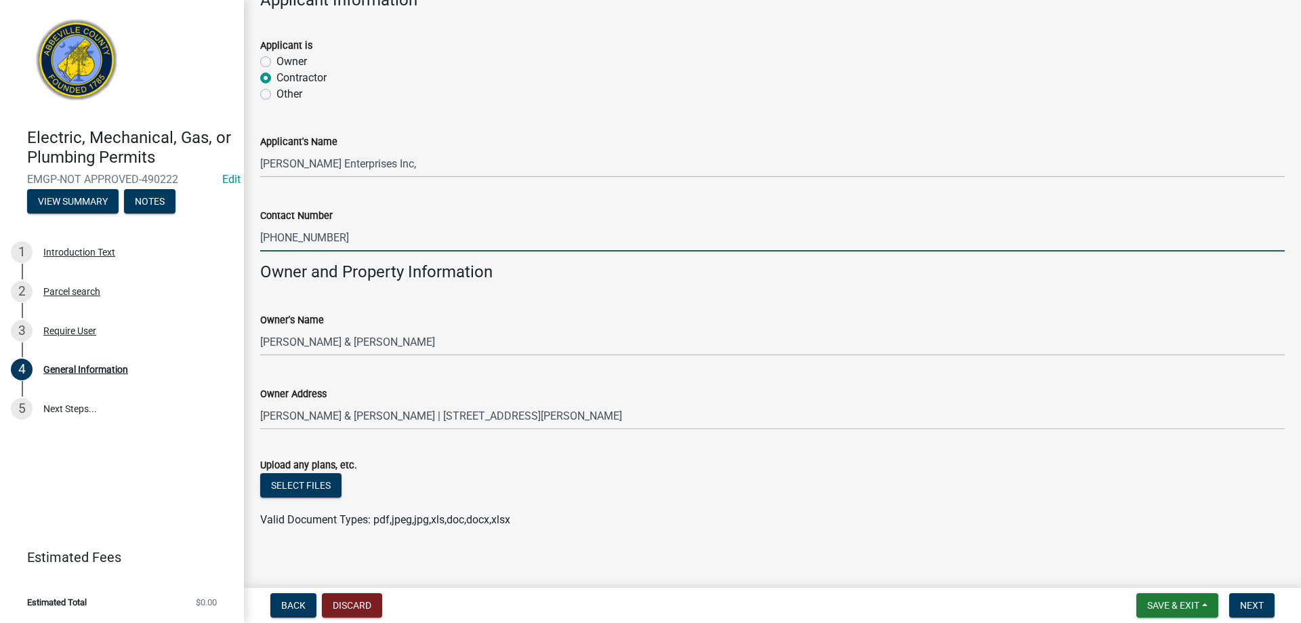
scroll to position [836, 0]
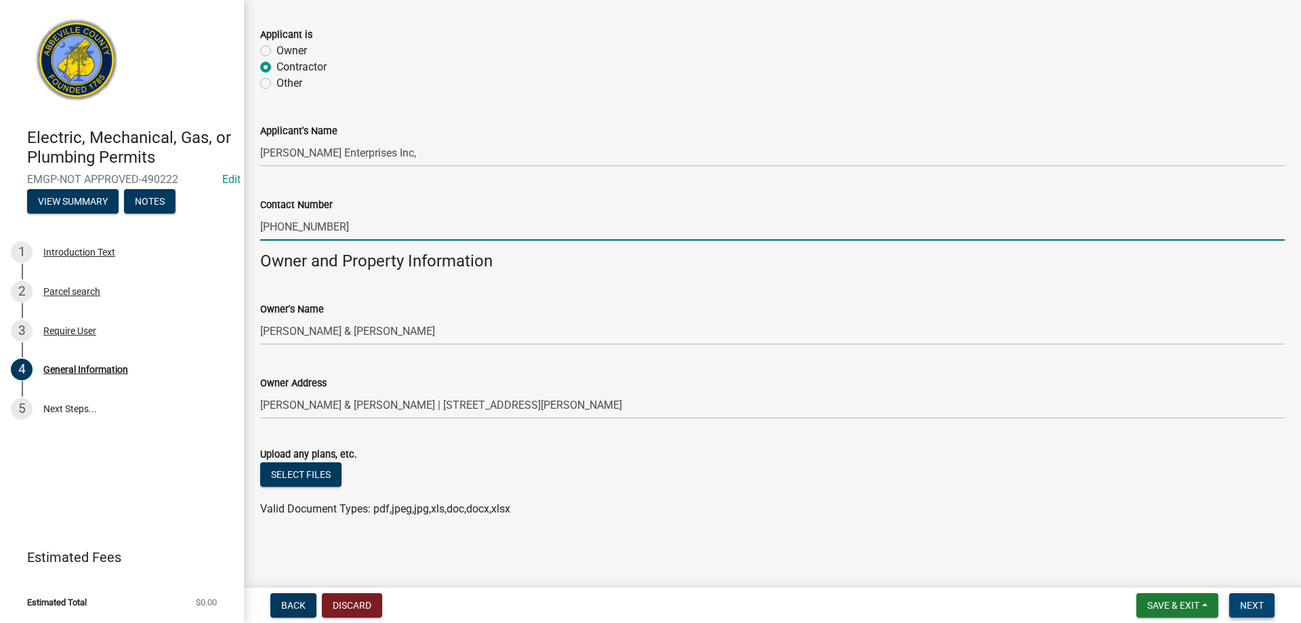
type input "[PHONE_NUMBER]"
click at [1266, 599] on button "Next" at bounding box center [1252, 605] width 45 height 24
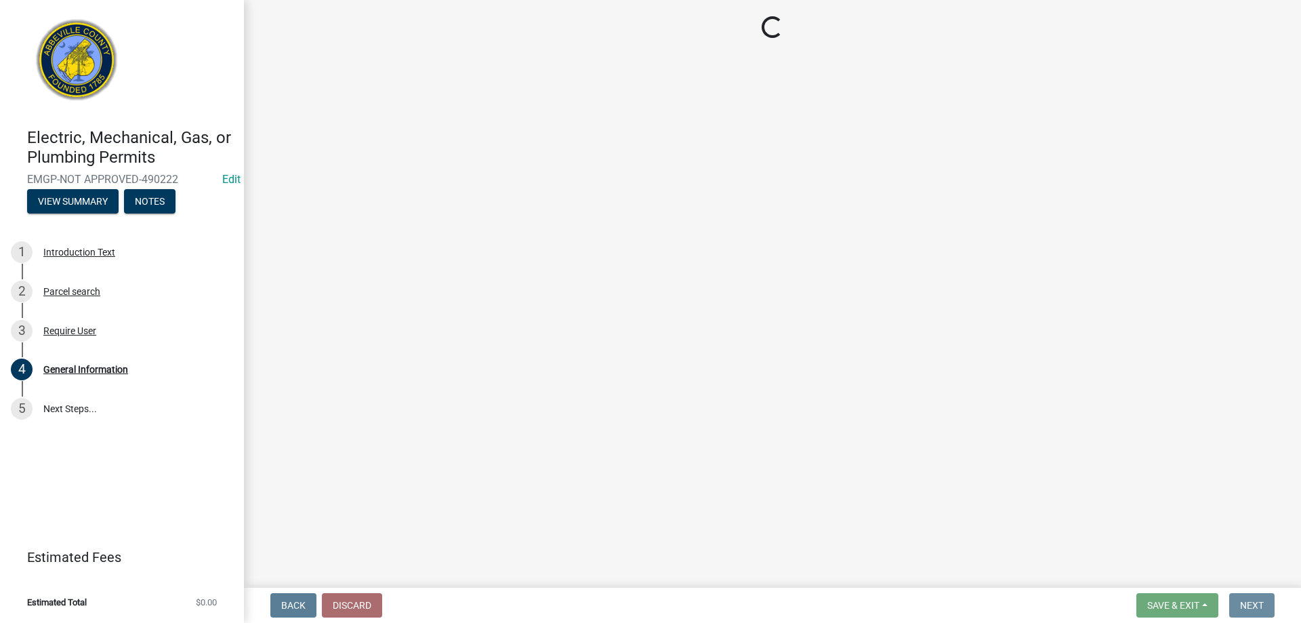
scroll to position [0, 0]
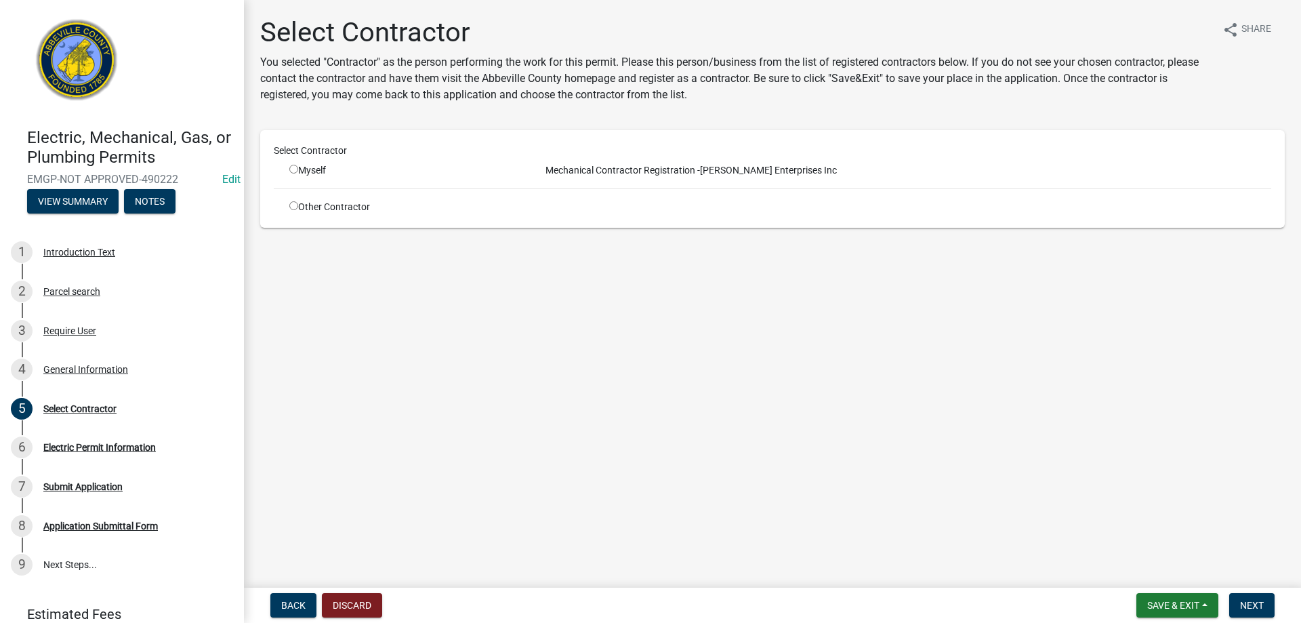
click at [292, 176] on div "Myself" at bounding box center [404, 170] width 230 height 14
click at [292, 169] on input "radio" at bounding box center [293, 169] width 9 height 9
radio input "true"
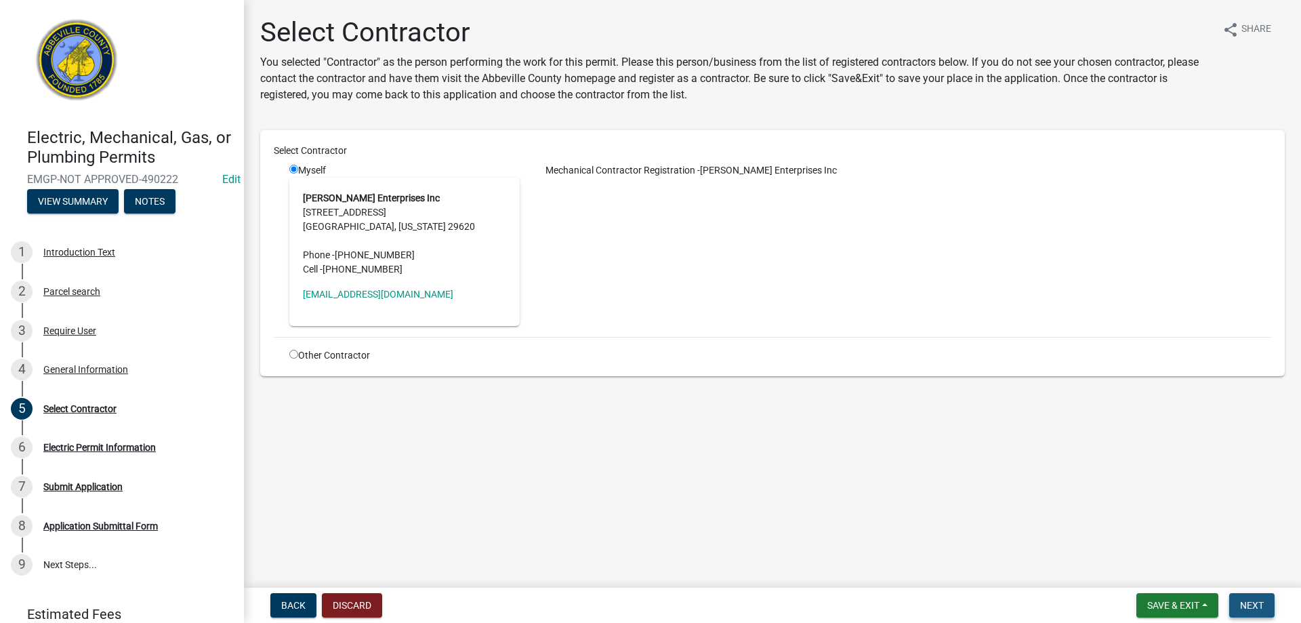
click at [1263, 597] on button "Next" at bounding box center [1252, 605] width 45 height 24
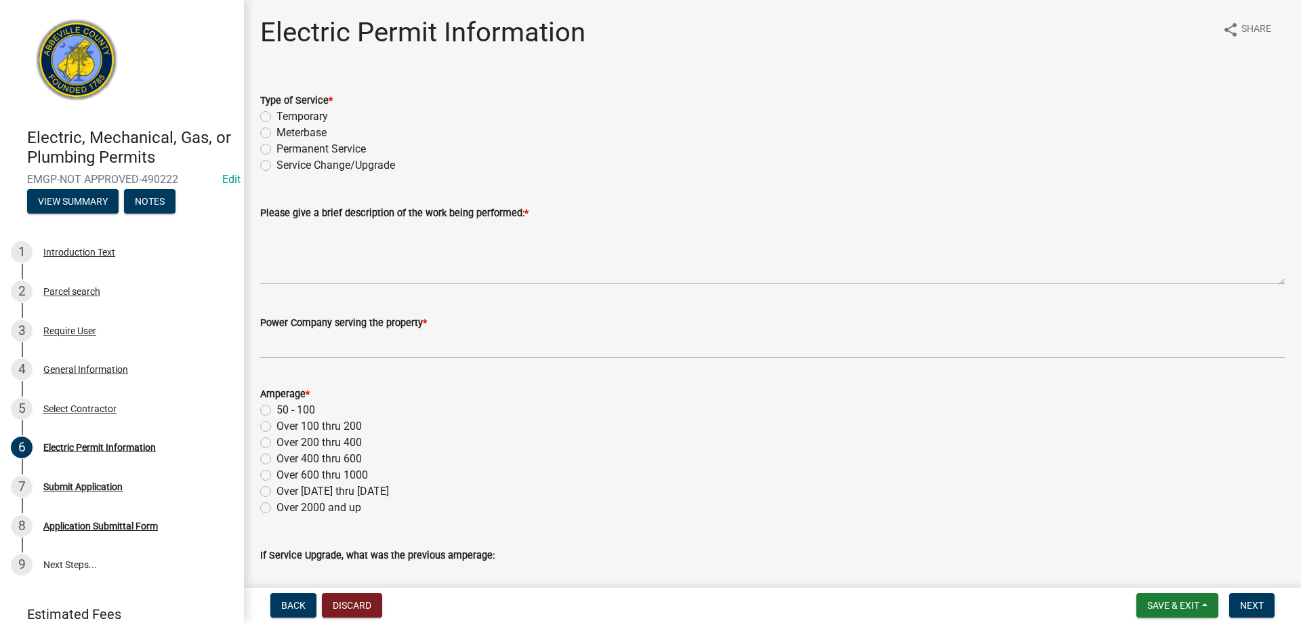
click at [277, 163] on label "Service Change/Upgrade" at bounding box center [336, 165] width 119 height 16
click at [277, 163] on input "Service Change/Upgrade" at bounding box center [281, 161] width 9 height 9
radio input "true"
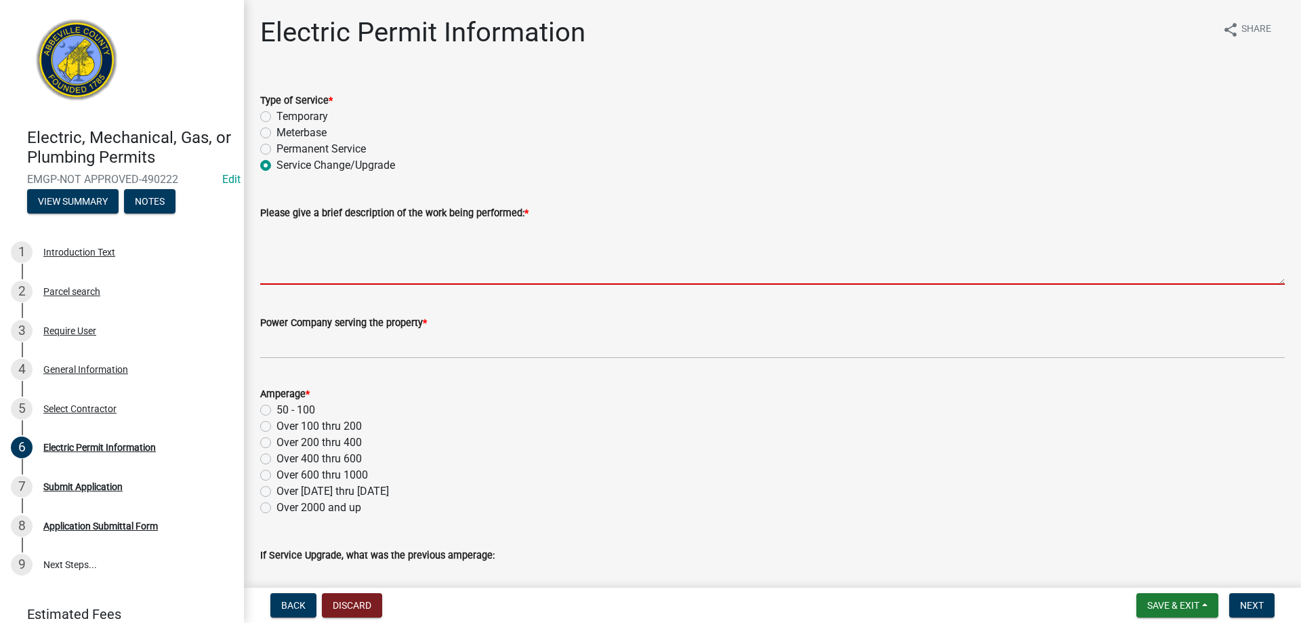
click at [279, 246] on textarea "Please give a brief description of the work being performed: *" at bounding box center [772, 253] width 1025 height 64
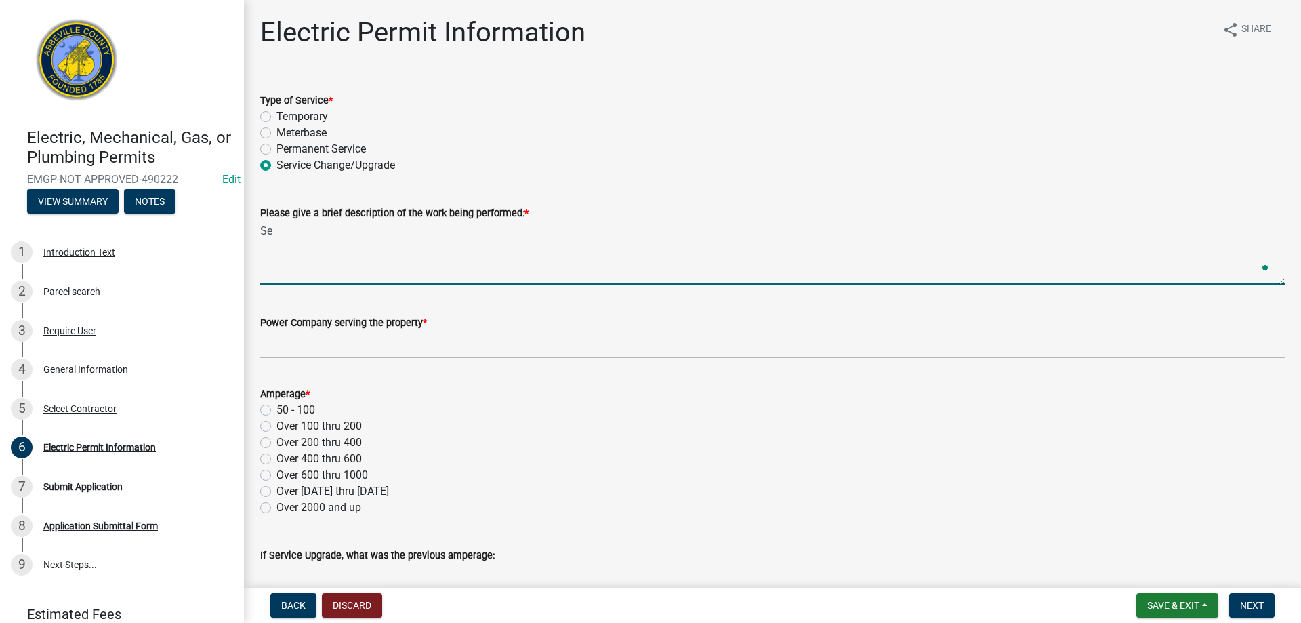
type textarea "S"
type textarea "New interior panel"
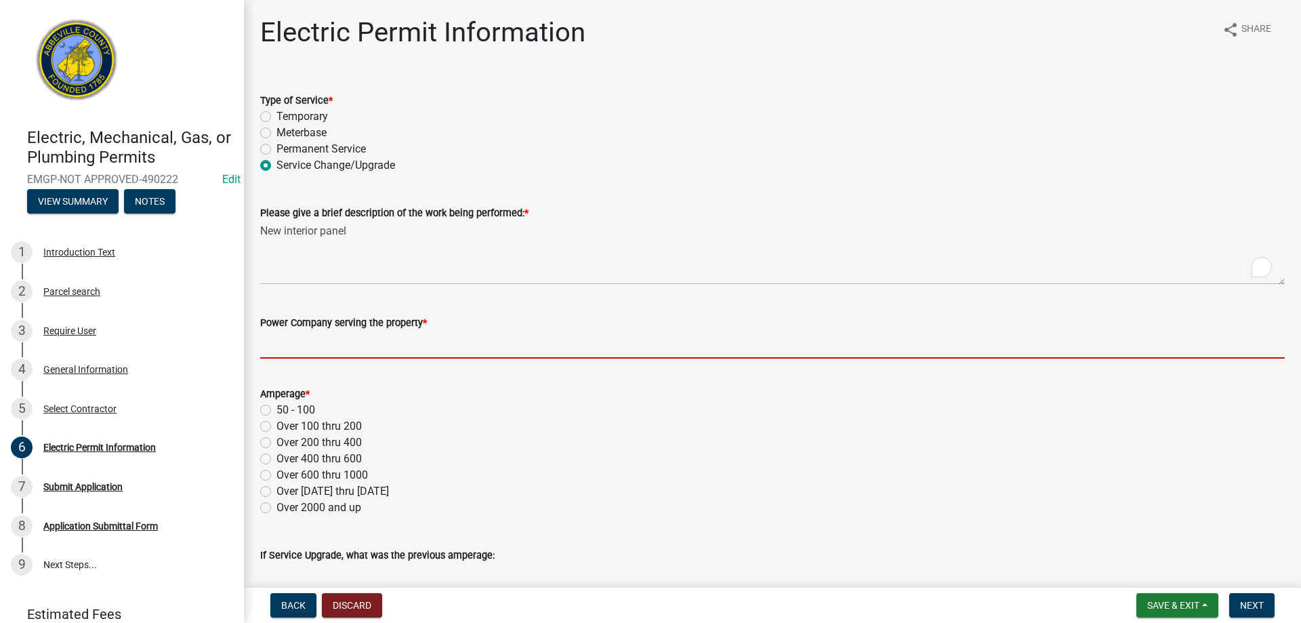
click at [311, 339] on input "Power Company serving the property *" at bounding box center [772, 345] width 1025 height 28
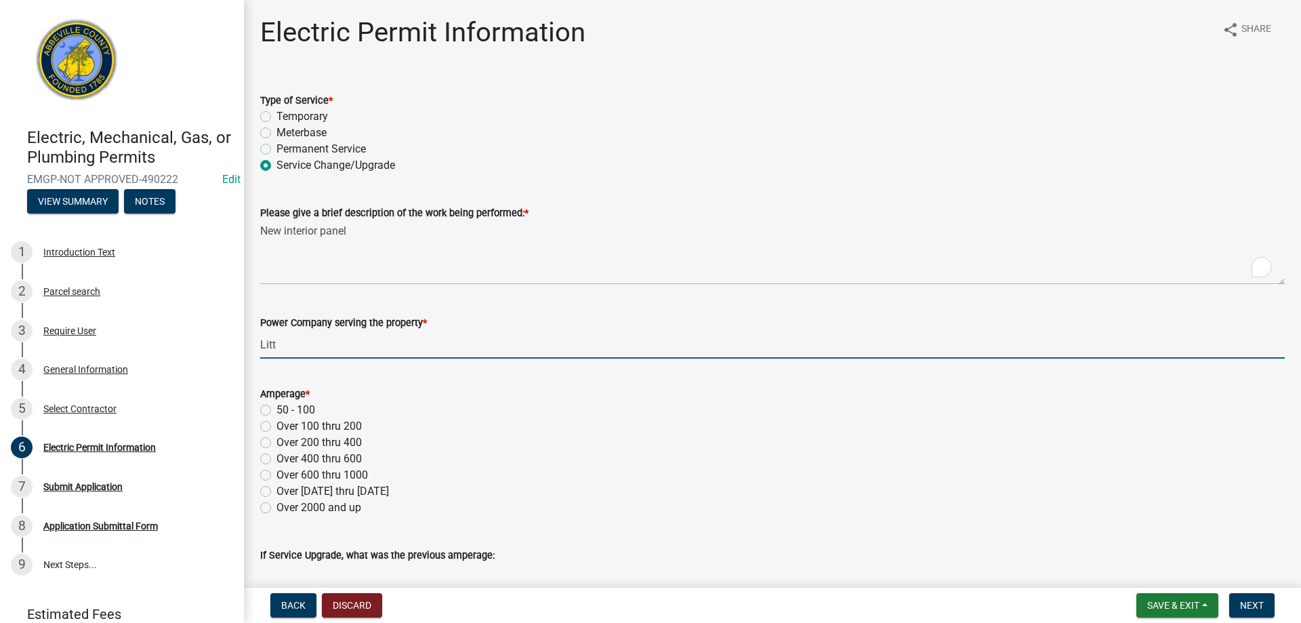
type input "Little River"
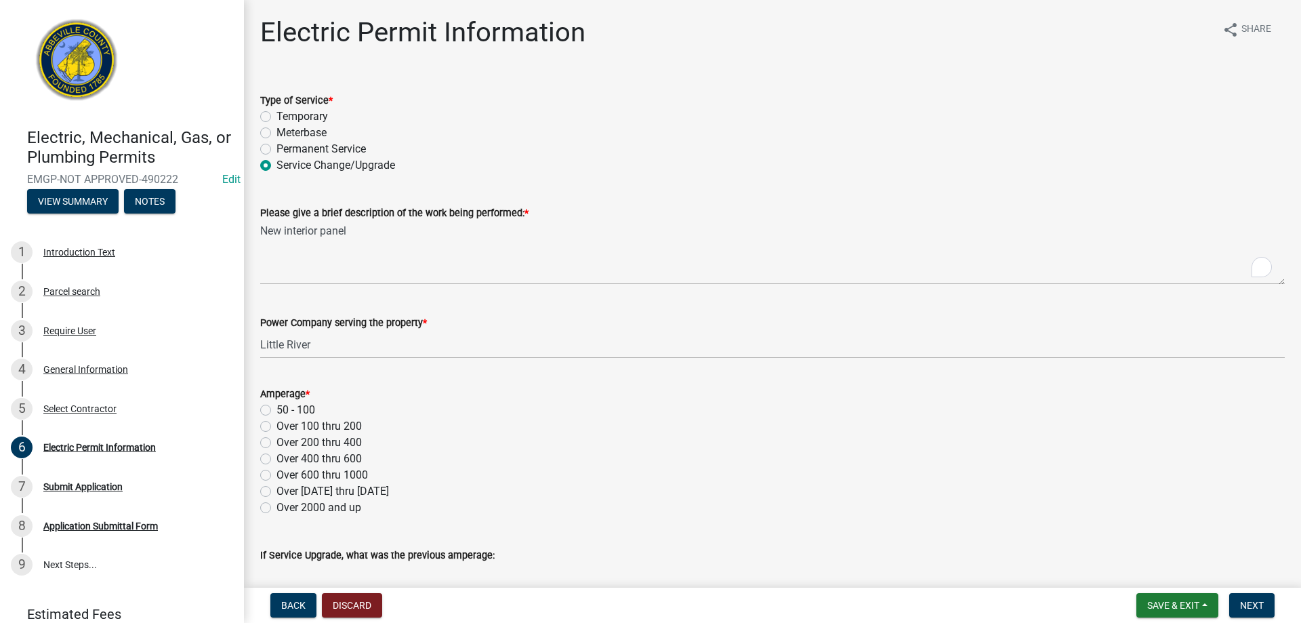
click at [260, 428] on div "Amperage * 50 - 100 Over 100 thru 200 Over 200 thru 400 Over 400 thru 600 Over …" at bounding box center [772, 442] width 1045 height 146
click at [277, 428] on label "Over 100 thru 200" at bounding box center [319, 426] width 85 height 16
click at [277, 427] on input "Over 100 thru 200" at bounding box center [281, 422] width 9 height 9
radio input "true"
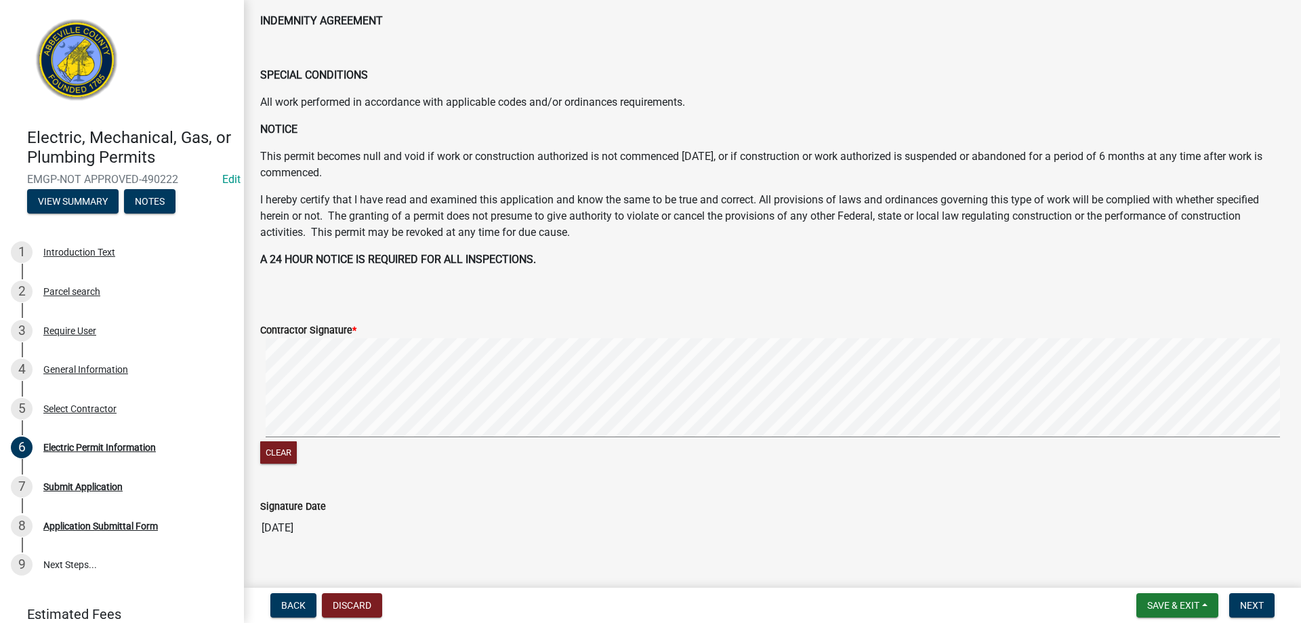
scroll to position [613, 0]
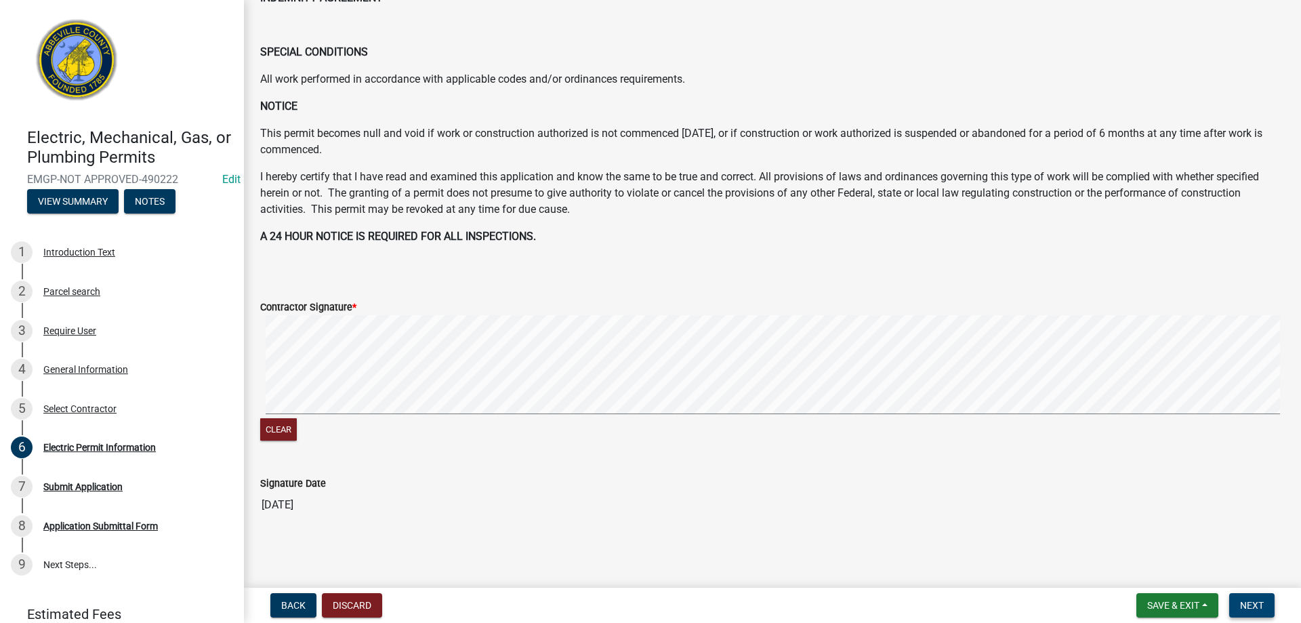
click at [1251, 606] on span "Next" at bounding box center [1252, 605] width 24 height 11
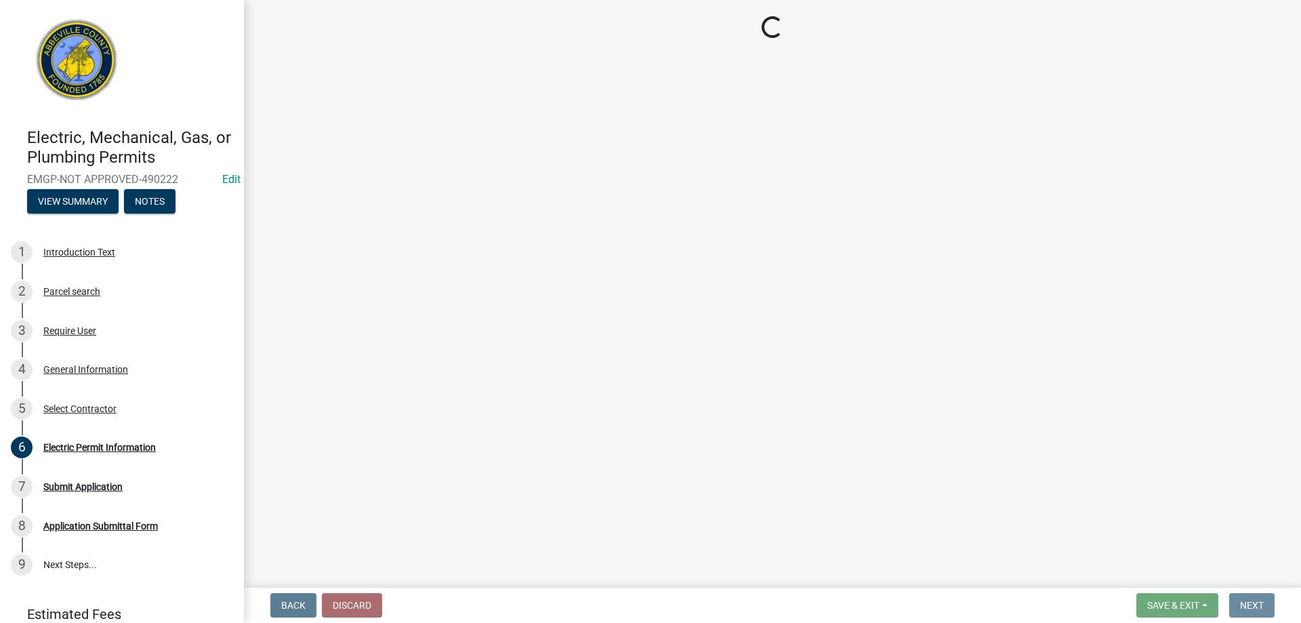
scroll to position [0, 0]
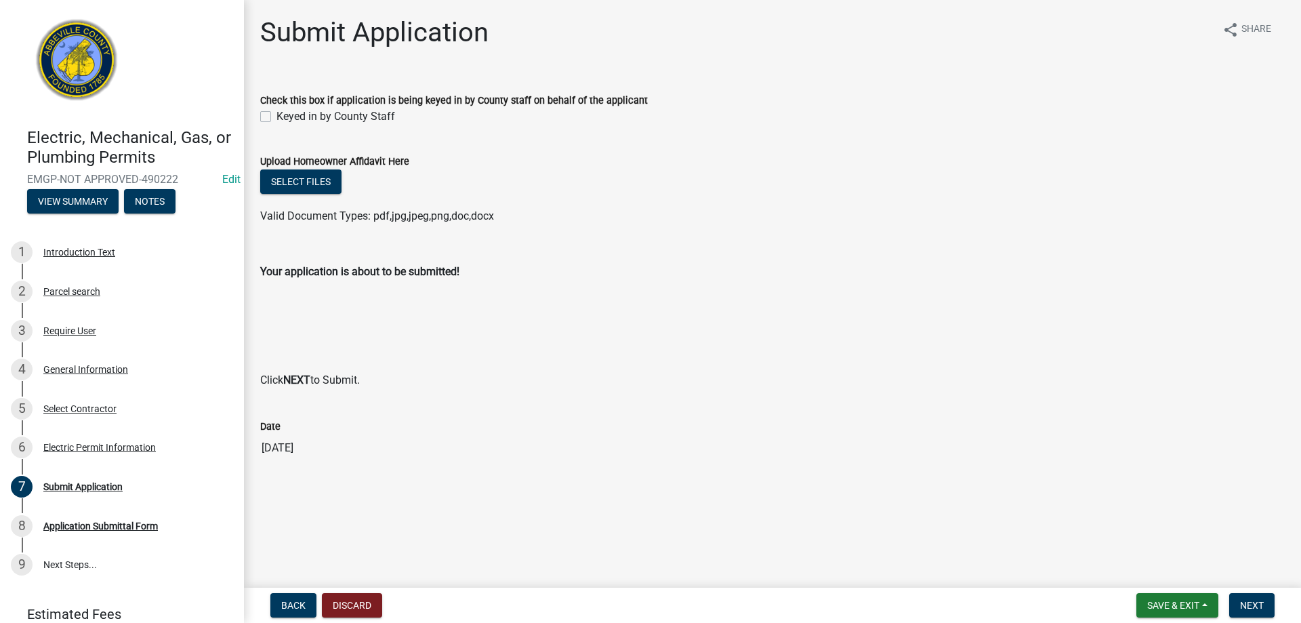
click at [277, 118] on label "Keyed in by County Staff" at bounding box center [336, 116] width 119 height 16
click at [277, 117] on input "Keyed in by County Staff" at bounding box center [281, 112] width 9 height 9
checkbox input "true"
click at [1259, 602] on span "Next" at bounding box center [1252, 605] width 24 height 11
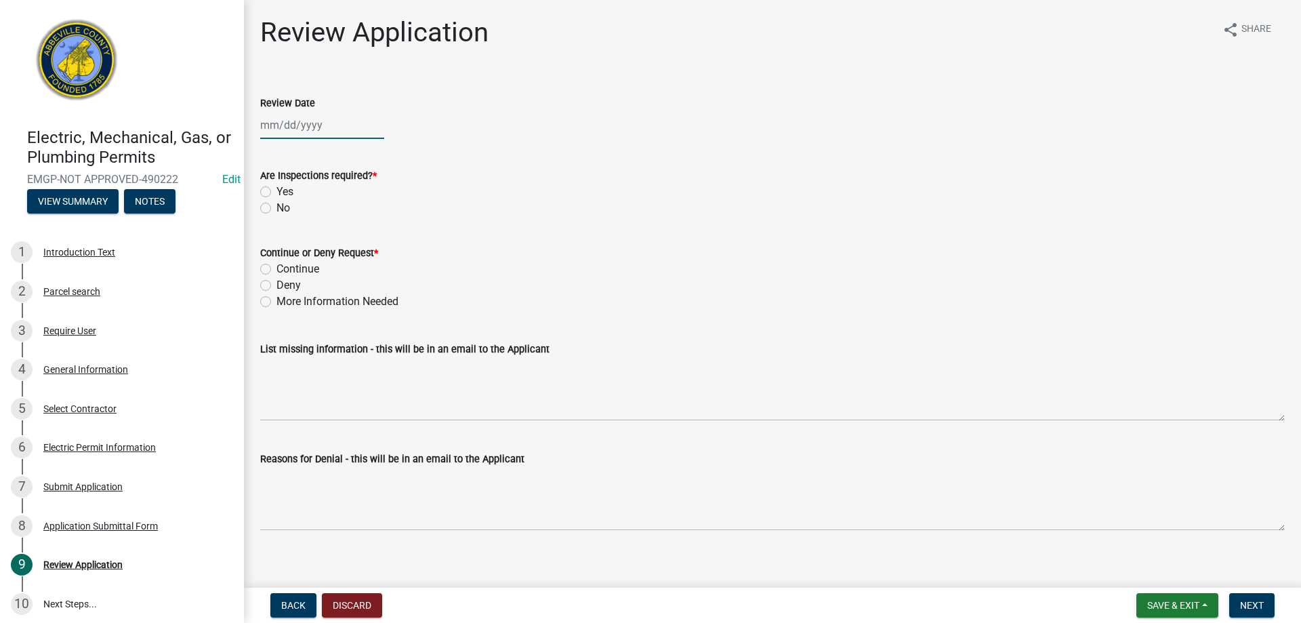
click at [321, 132] on div at bounding box center [322, 125] width 124 height 28
select select "10"
select select "2025"
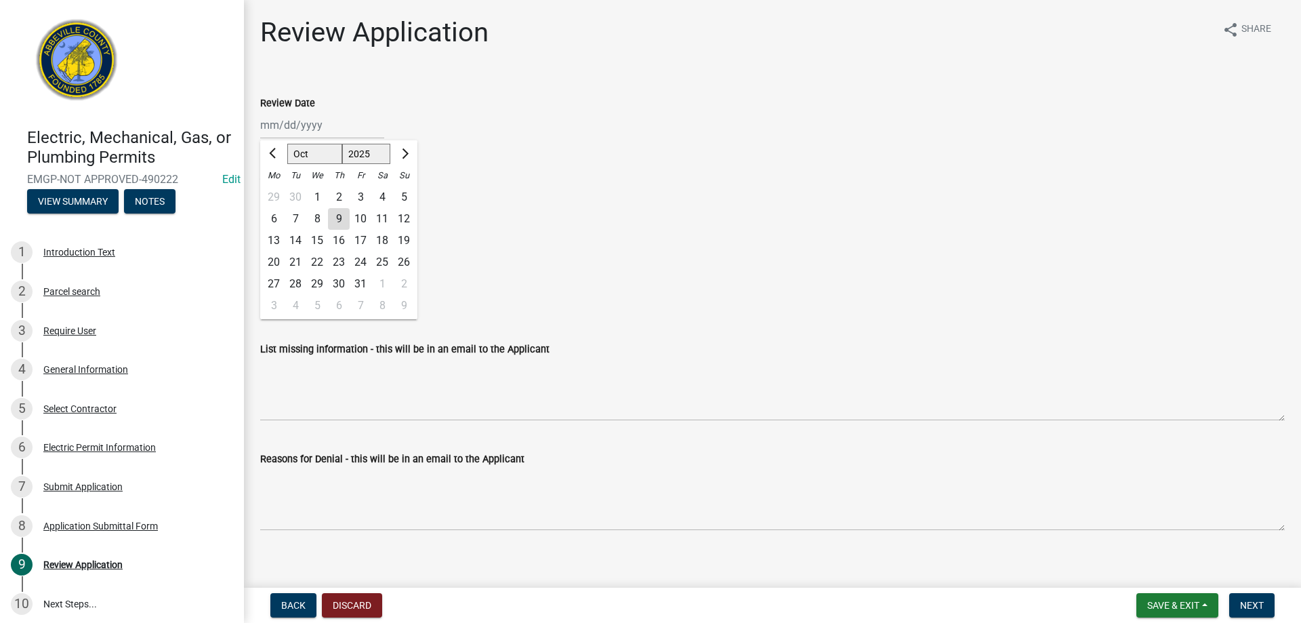
click at [339, 213] on div "9" at bounding box center [339, 219] width 22 height 22
type input "[DATE]"
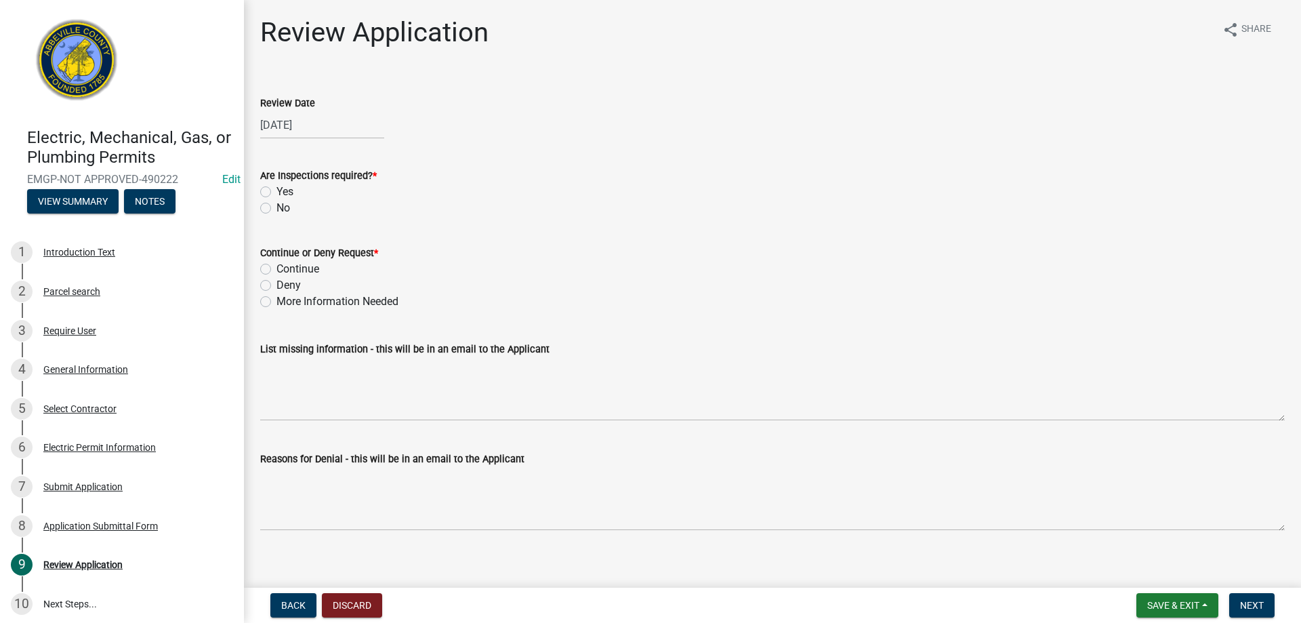
click at [277, 193] on label "Yes" at bounding box center [285, 192] width 17 height 16
click at [277, 193] on input "Yes" at bounding box center [281, 188] width 9 height 9
radio input "true"
click at [277, 268] on label "Continue" at bounding box center [298, 269] width 43 height 16
click at [277, 268] on input "Continue" at bounding box center [281, 265] width 9 height 9
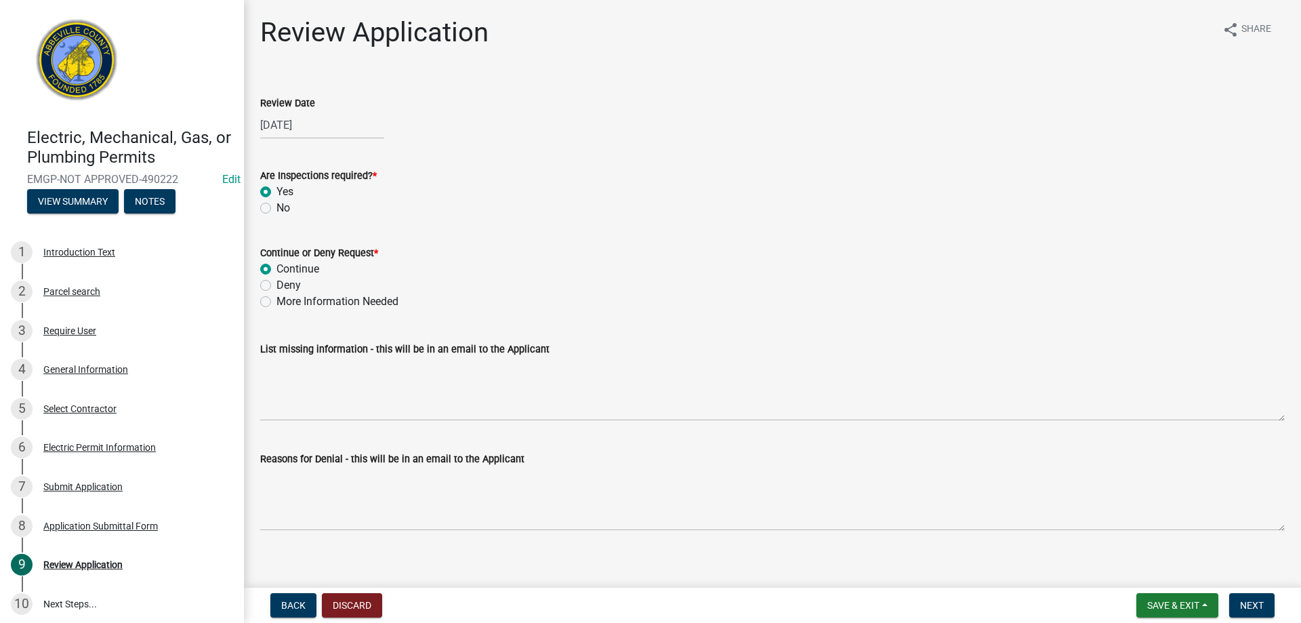
radio input "true"
click at [1265, 600] on button "Next" at bounding box center [1252, 605] width 45 height 24
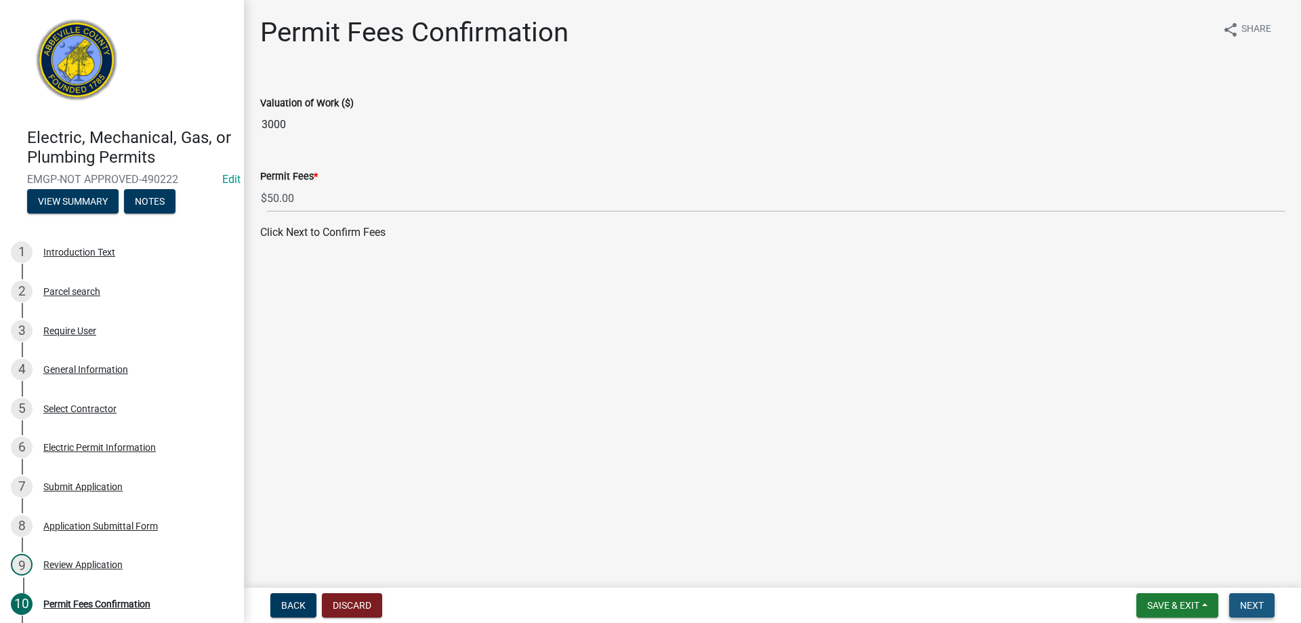
click at [1255, 606] on span "Next" at bounding box center [1252, 605] width 24 height 11
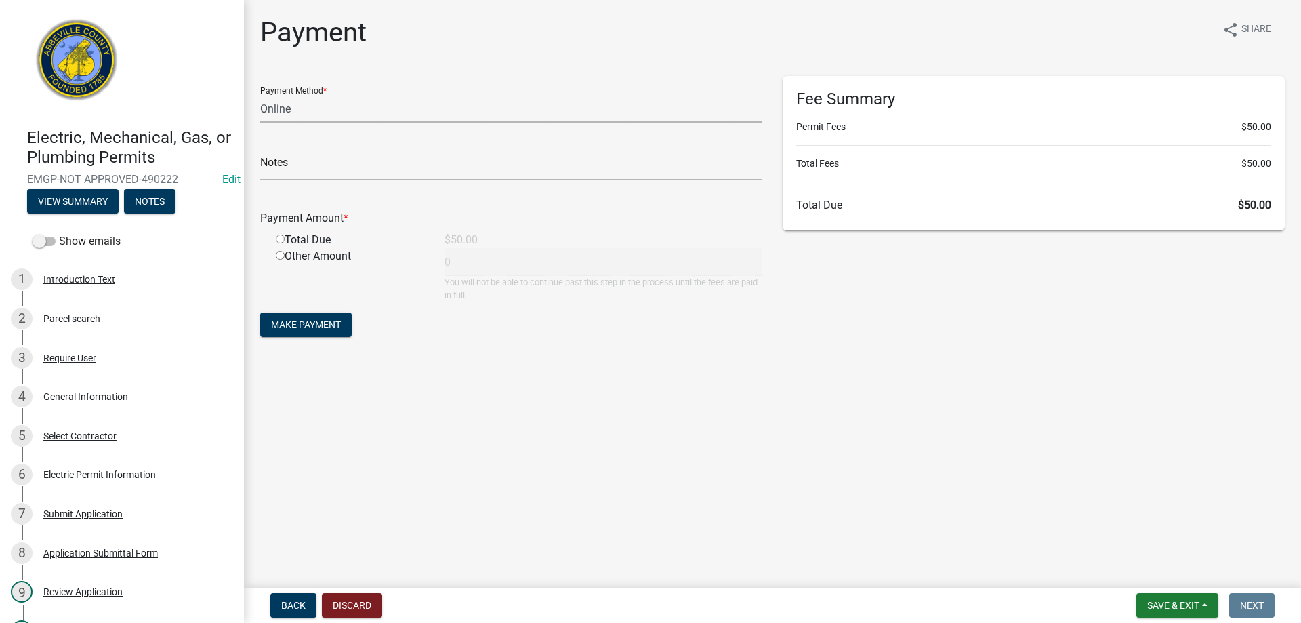
click at [297, 115] on select "Credit Card POS Check Cash Online" at bounding box center [511, 109] width 502 height 28
select select "0: 2"
click at [260, 95] on select "Credit Card POS Check Cash Online" at bounding box center [511, 109] width 502 height 28
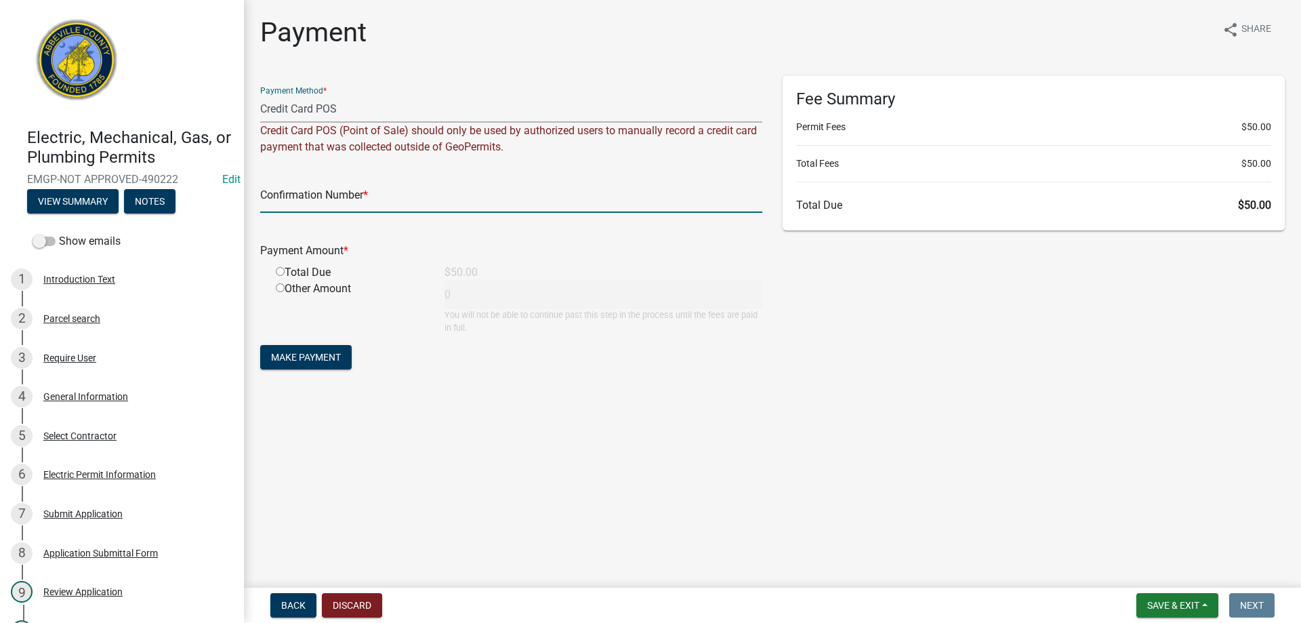
click at [314, 199] on input "text" at bounding box center [511, 199] width 502 height 28
type input "Square"
click at [277, 273] on input "radio" at bounding box center [280, 271] width 9 height 9
radio input "true"
type input "50"
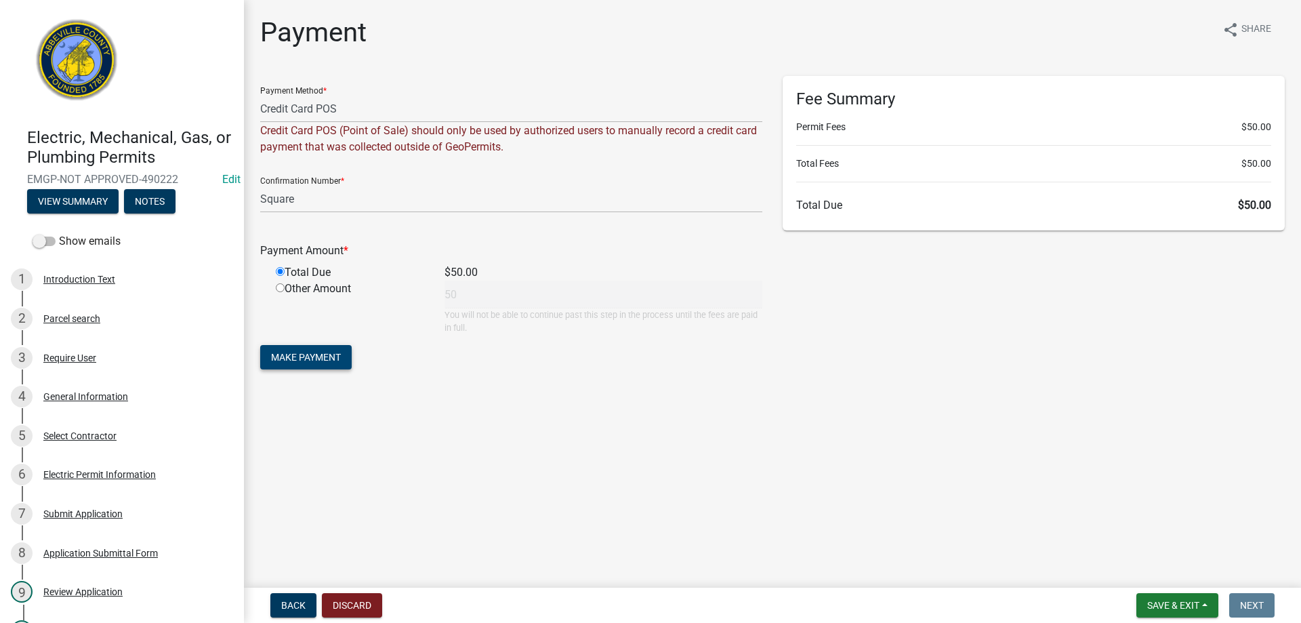
click at [299, 348] on button "Make Payment" at bounding box center [306, 357] width 92 height 24
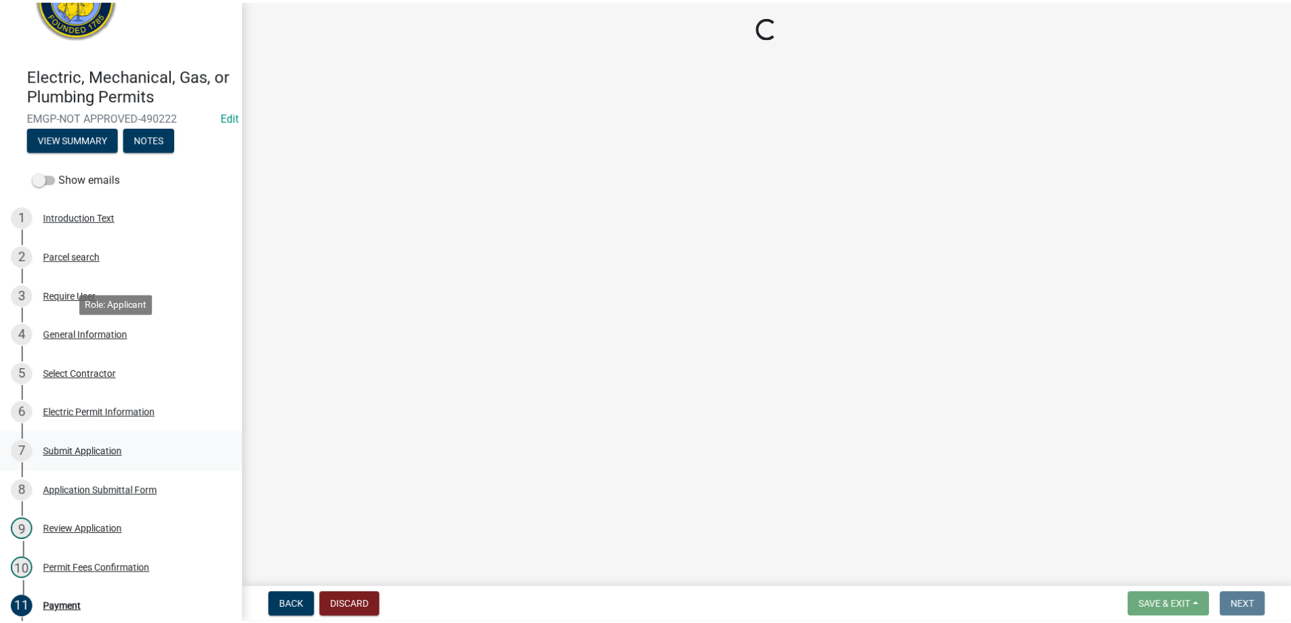
scroll to position [203, 0]
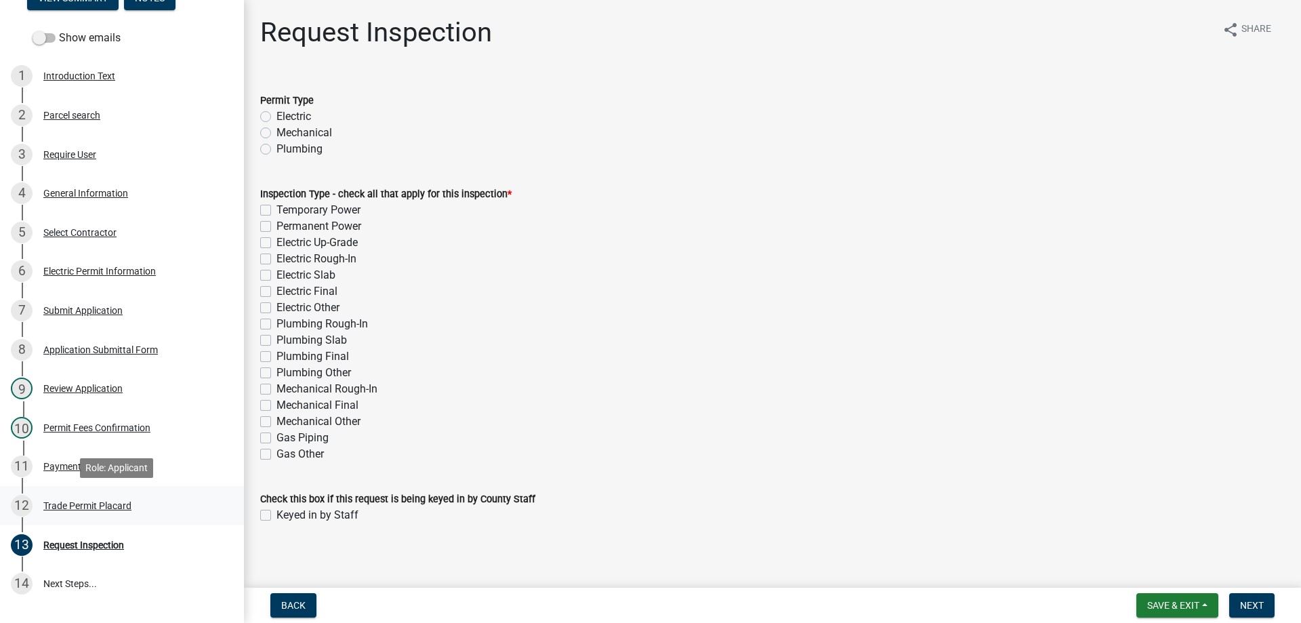
click at [81, 505] on div "Trade Permit Placard" at bounding box center [87, 505] width 88 height 9
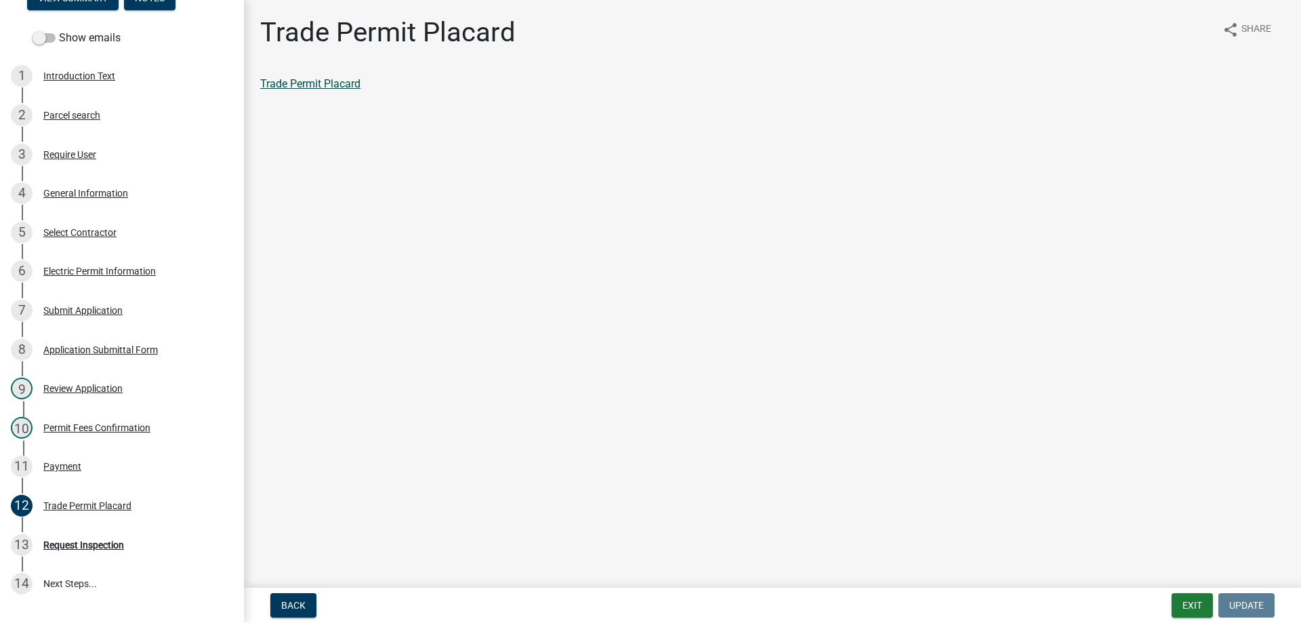
click at [358, 79] on link "Trade Permit Placard" at bounding box center [310, 83] width 100 height 13
drag, startPoint x: 44, startPoint y: 464, endPoint x: 68, endPoint y: 456, distance: 25.7
click at [45, 464] on div "Payment" at bounding box center [62, 466] width 38 height 9
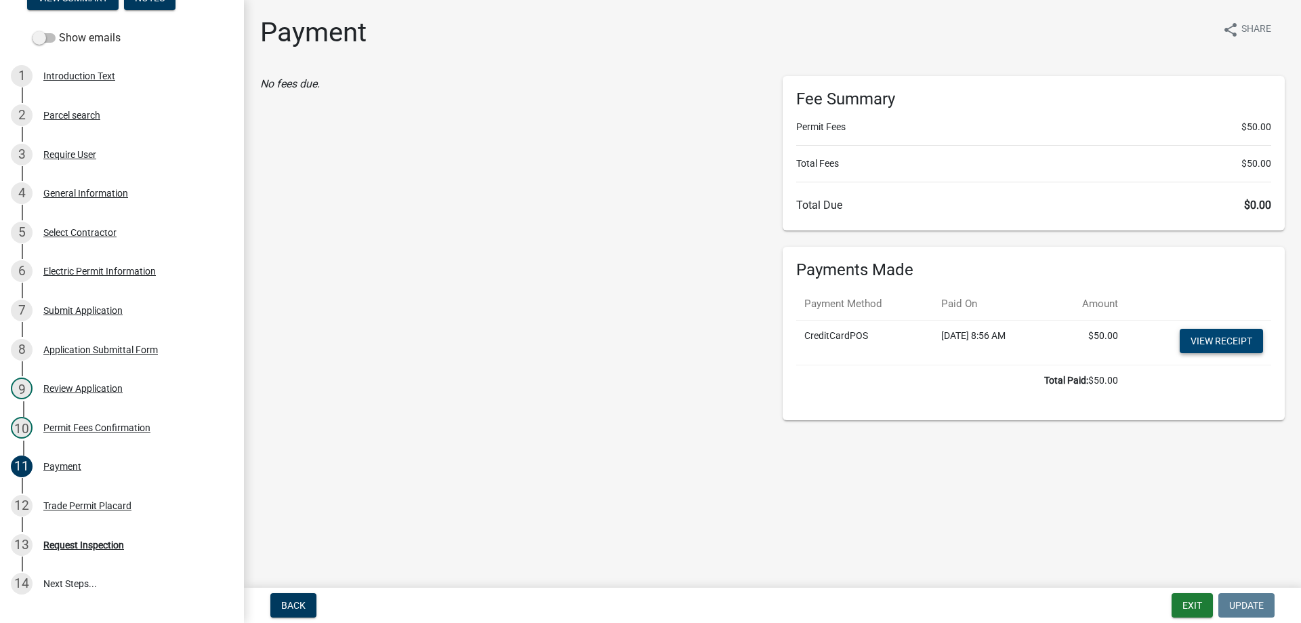
click at [1215, 340] on link "View receipt" at bounding box center [1221, 341] width 83 height 24
drag, startPoint x: 1181, startPoint y: 605, endPoint x: 1018, endPoint y: 584, distance: 163.9
click at [1181, 605] on button "Exit" at bounding box center [1192, 605] width 41 height 24
